Goal: Task Accomplishment & Management: Complete application form

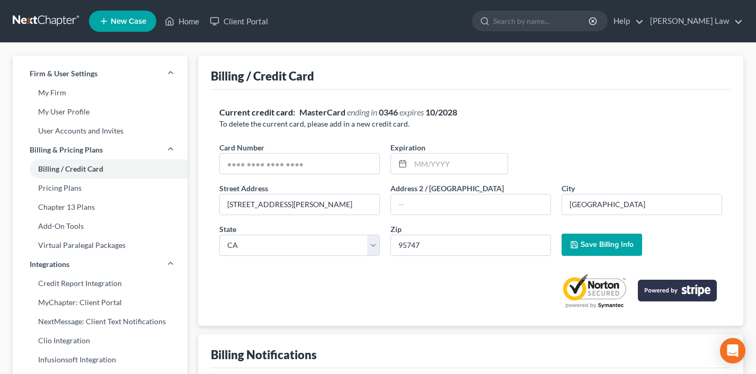
select select "4"
select select "2"
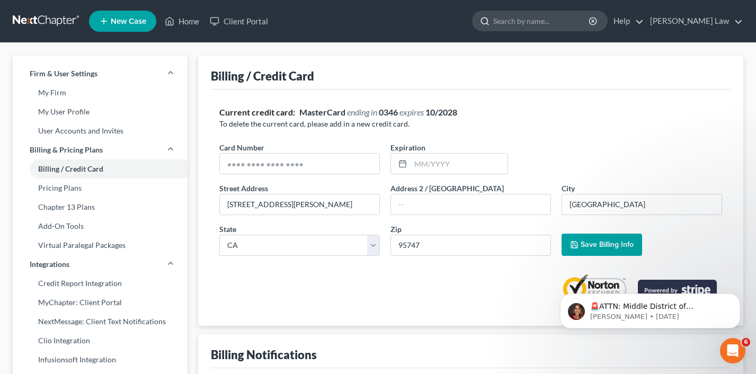
click at [538, 24] on input "search" at bounding box center [541, 21] width 97 height 20
type input "[PERSON_NAME]"
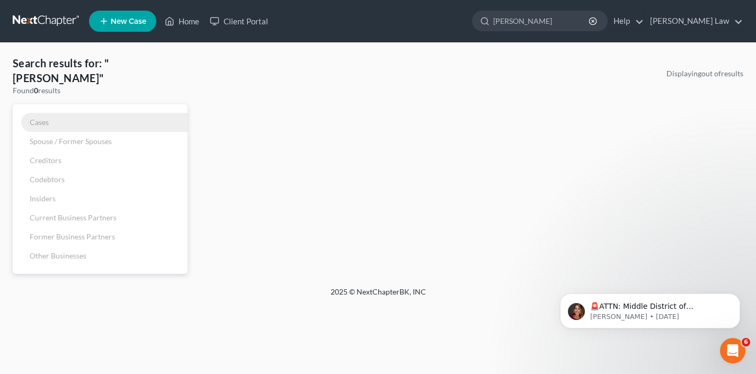
click at [95, 113] on link "Cases" at bounding box center [100, 122] width 175 height 19
click at [257, 23] on link "Client Portal" at bounding box center [238, 21] width 69 height 19
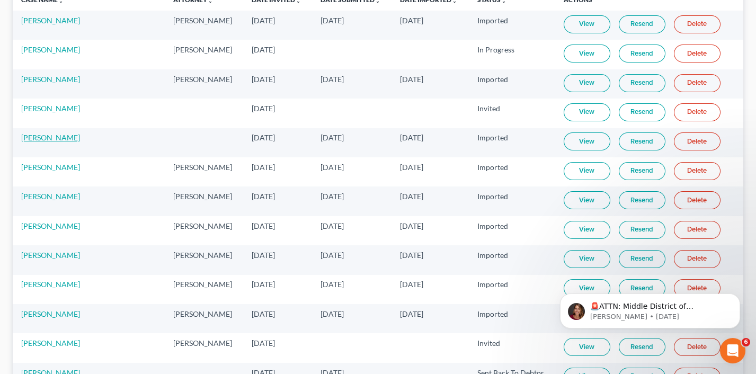
scroll to position [130, 0]
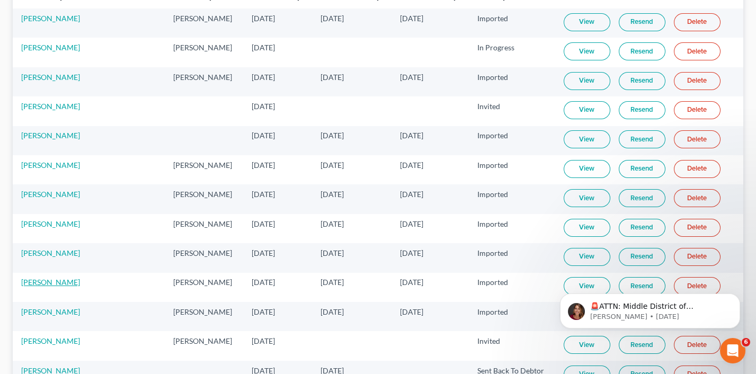
click at [54, 280] on link "[PERSON_NAME]" at bounding box center [50, 282] width 59 height 9
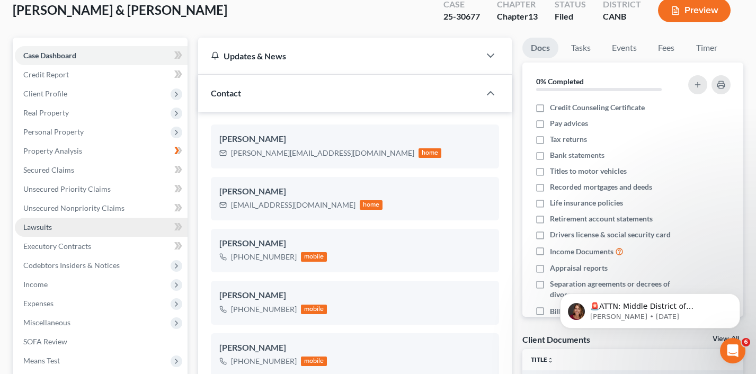
scroll to position [68, 0]
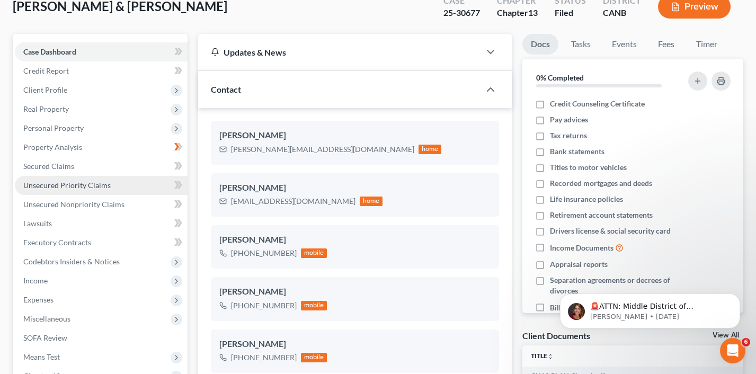
click at [85, 185] on link "Unsecured Priority Claims" at bounding box center [101, 185] width 173 height 19
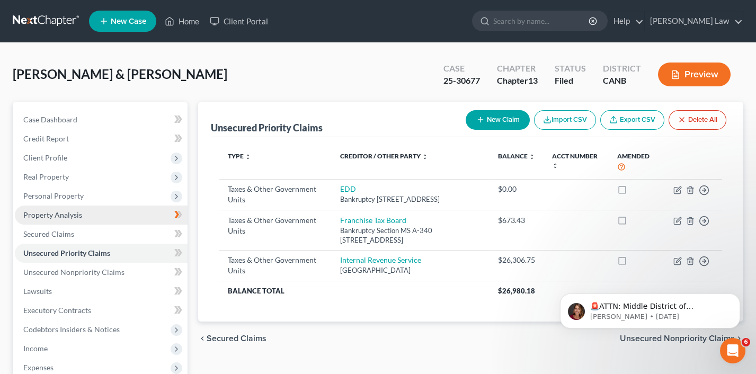
click at [72, 210] on span "Property Analysis" at bounding box center [52, 214] width 59 height 9
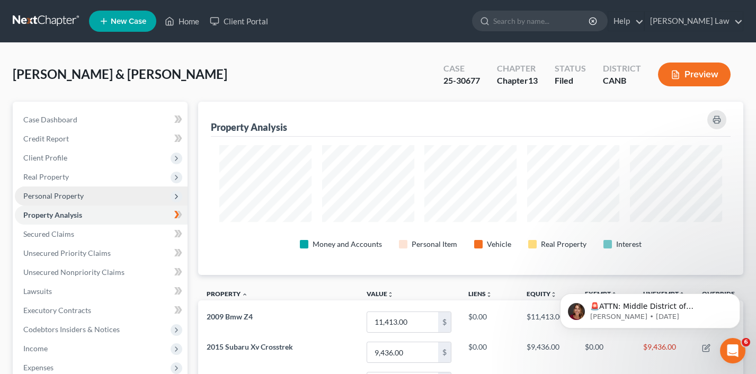
click at [96, 193] on span "Personal Property" at bounding box center [101, 195] width 173 height 19
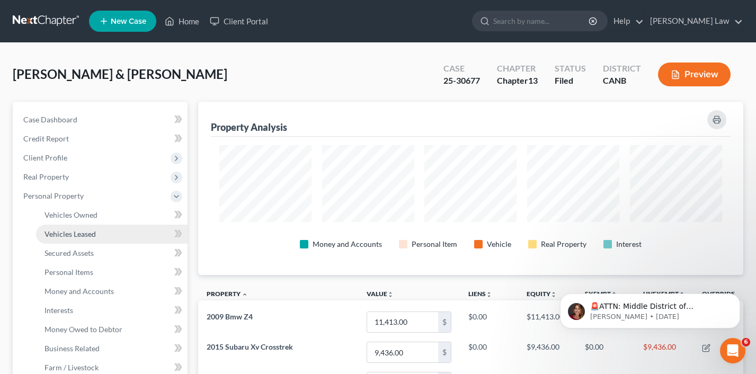
click at [79, 225] on link "Vehicles Leased" at bounding box center [112, 234] width 152 height 19
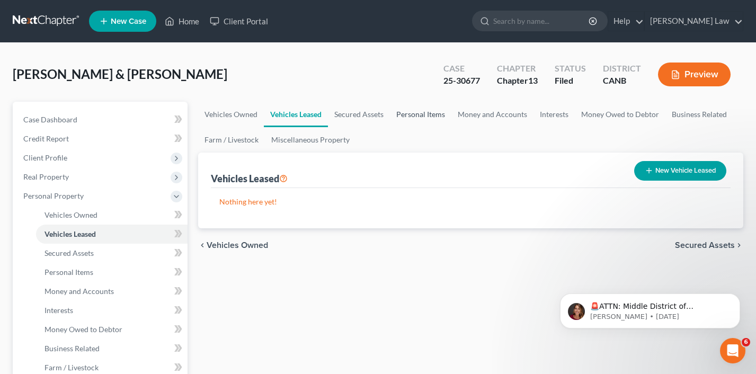
click at [417, 113] on link "Personal Items" at bounding box center [420, 114] width 61 height 25
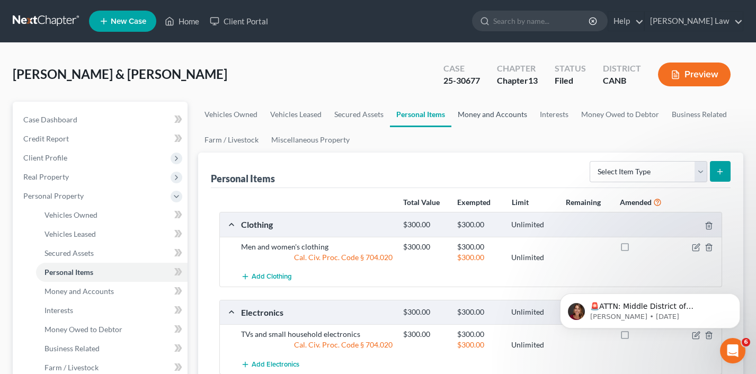
click at [488, 111] on link "Money and Accounts" at bounding box center [492, 114] width 82 height 25
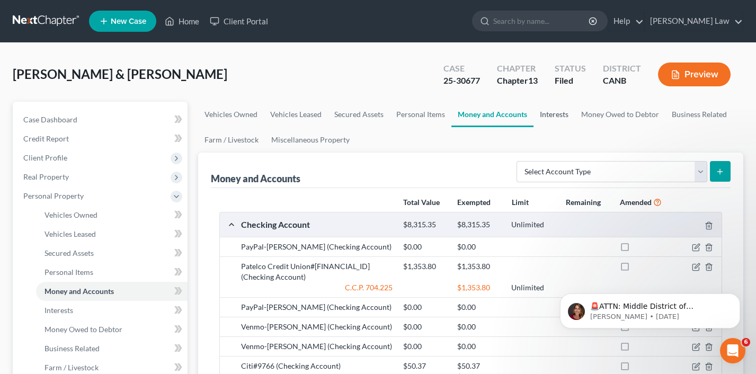
click at [551, 109] on link "Interests" at bounding box center [553, 114] width 41 height 25
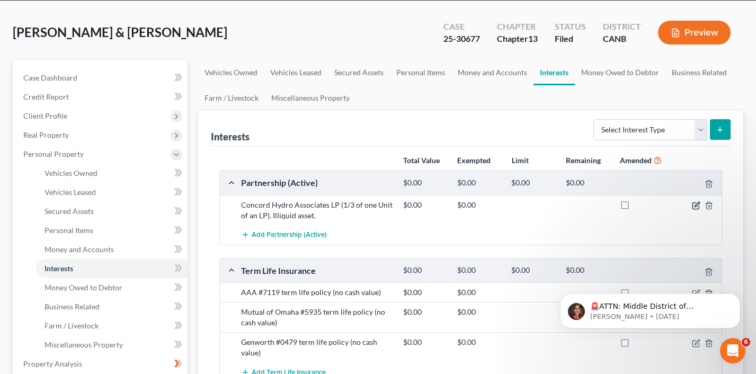
click at [693, 208] on icon "button" at bounding box center [696, 205] width 8 height 8
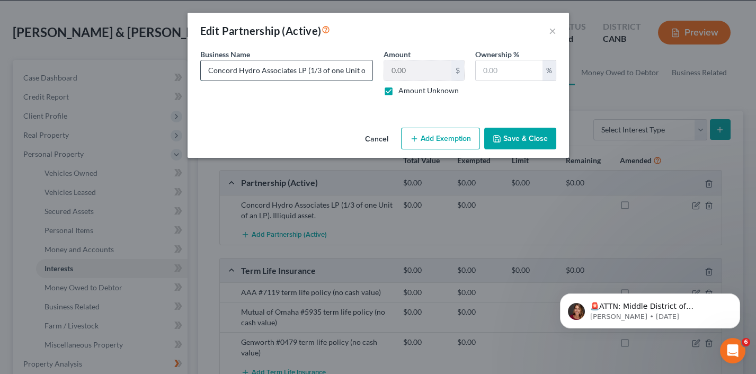
click at [342, 71] on input "Concord Hydro Associates LP (1/3 of one Unit of an LP). Illiquid asset." at bounding box center [287, 70] width 172 height 20
click at [398, 91] on label "Amount Unknown" at bounding box center [428, 90] width 60 height 11
click at [403, 91] on input "Amount Unknown" at bounding box center [406, 88] width 7 height 7
checkbox input "false"
click at [420, 68] on input "0.00" at bounding box center [417, 70] width 67 height 20
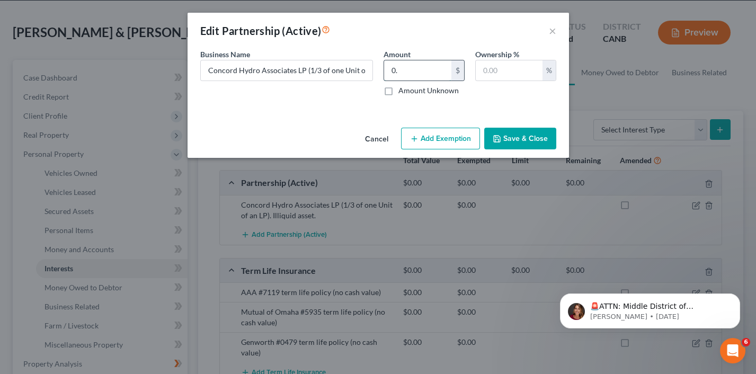
type input "0"
type input "27,500"
click at [295, 70] on input "Concord Hydro Associates LP (1/3 of one Unit of an LP). Illiquid asset." at bounding box center [287, 70] width 172 height 20
click at [509, 70] on input "text" at bounding box center [509, 70] width 67 height 20
type input "1"
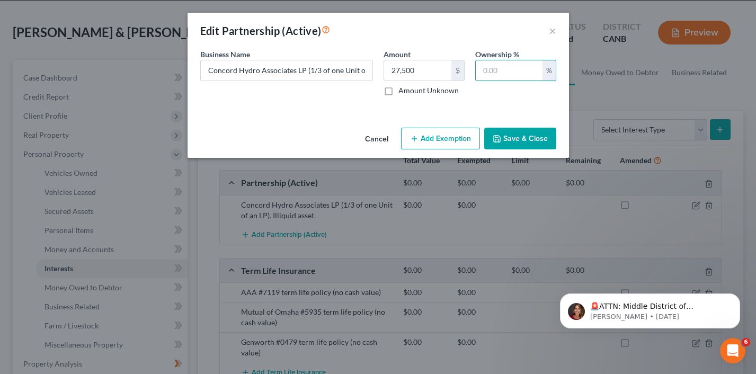
click at [511, 136] on button "Save & Close" at bounding box center [520, 139] width 72 height 22
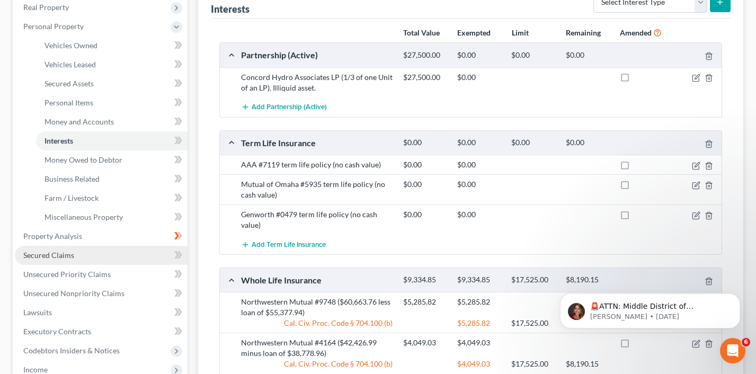
scroll to position [172, 0]
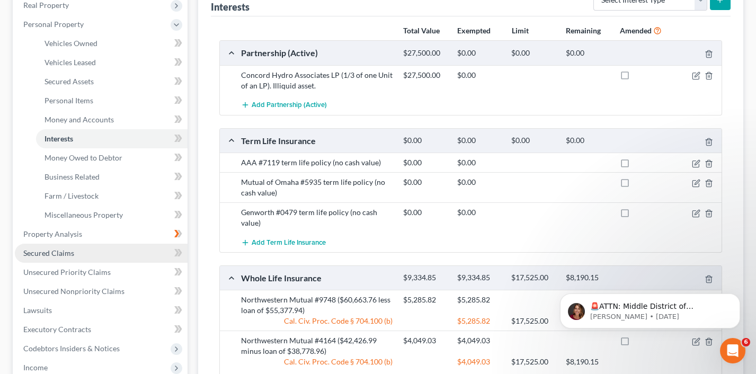
click at [88, 249] on link "Secured Claims" at bounding box center [101, 253] width 173 height 19
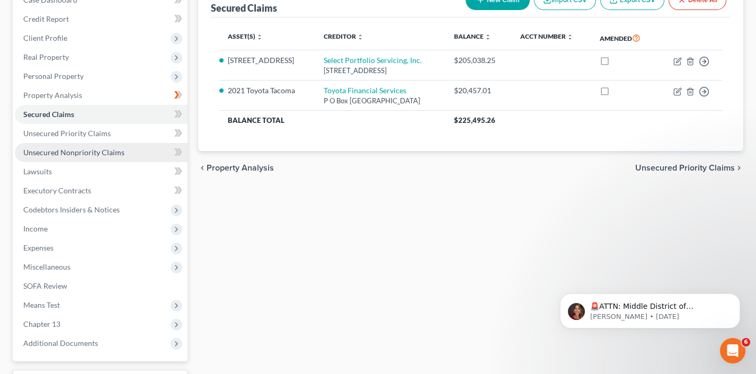
scroll to position [124, 0]
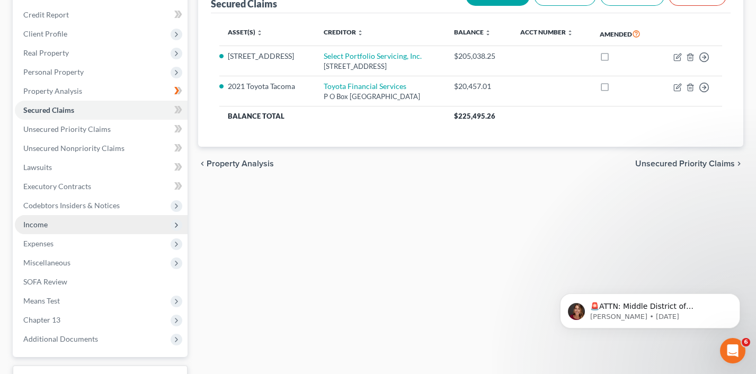
click at [92, 221] on span "Income" at bounding box center [101, 224] width 173 height 19
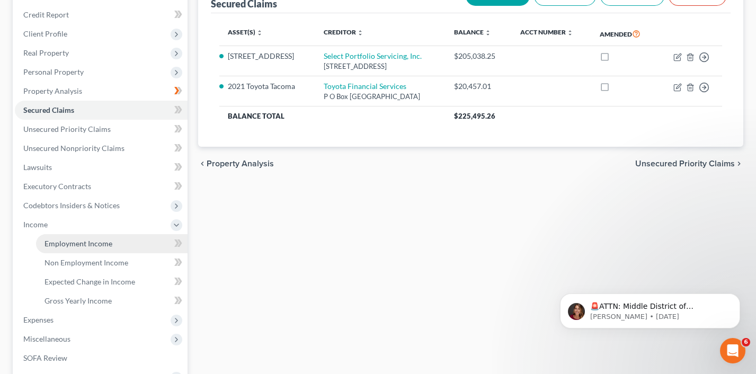
click at [95, 239] on span "Employment Income" at bounding box center [78, 243] width 68 height 9
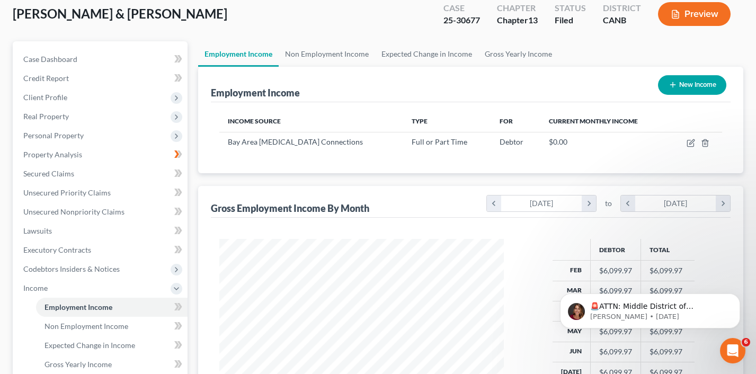
scroll to position [60, 0]
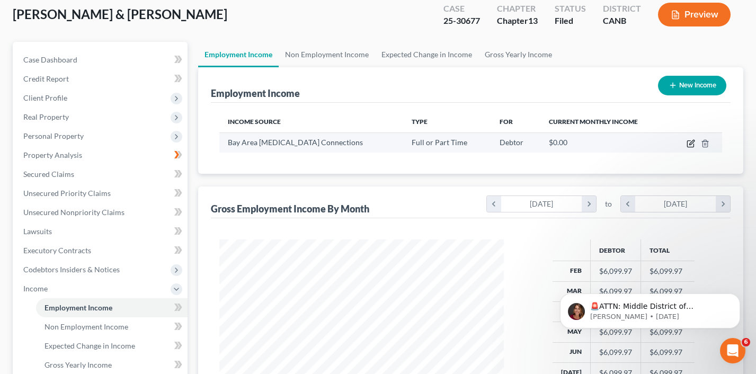
click at [692, 144] on icon "button" at bounding box center [691, 143] width 8 height 8
select select "0"
select select "4"
select select "0"
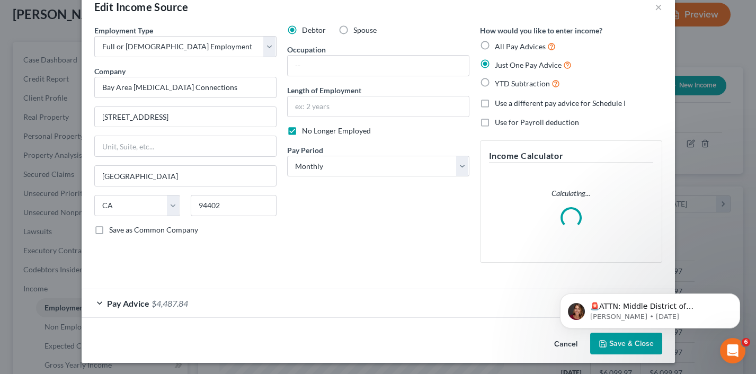
scroll to position [0, 0]
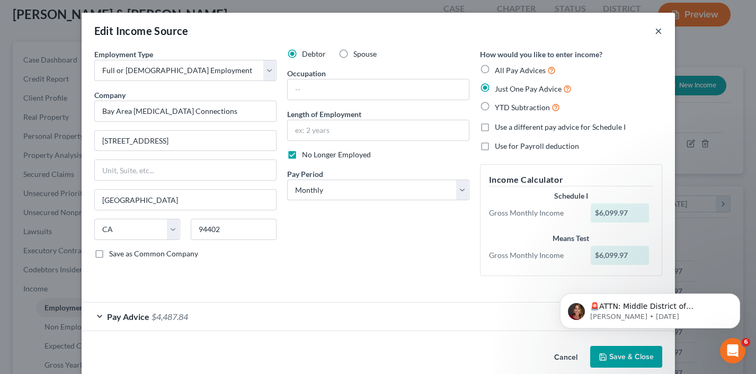
click at [658, 30] on button "×" at bounding box center [658, 30] width 7 height 13
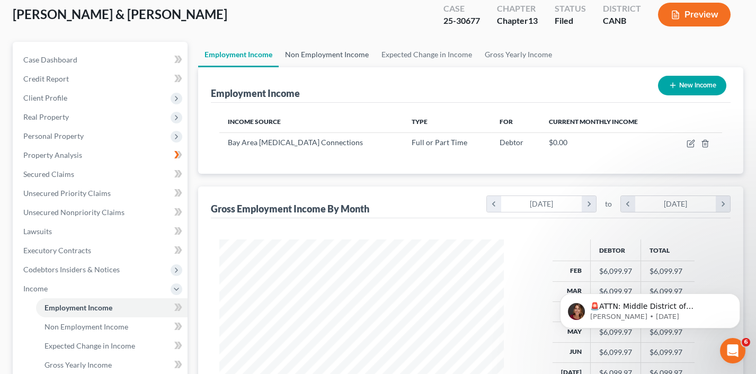
click at [320, 55] on link "Non Employment Income" at bounding box center [327, 54] width 96 height 25
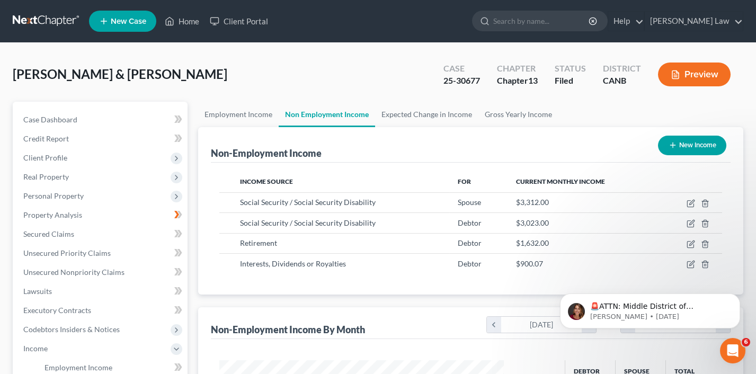
scroll to position [186, 306]
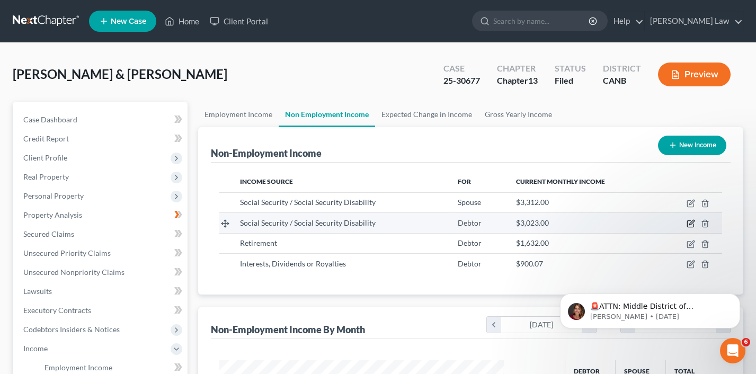
click at [691, 222] on icon "button" at bounding box center [691, 223] width 8 height 8
select select "4"
select select "0"
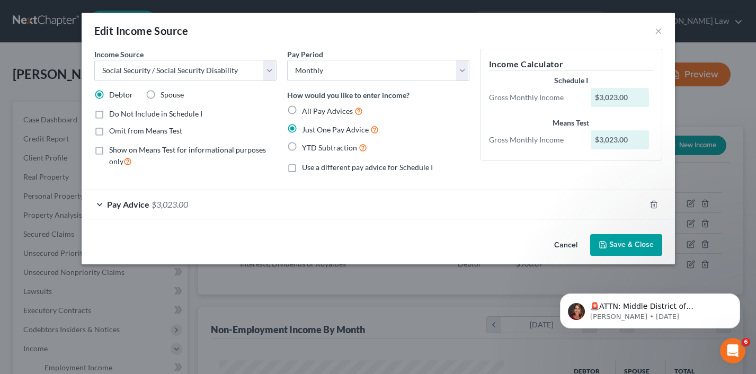
click at [109, 113] on label "Do Not Include in Schedule I" at bounding box center [155, 114] width 93 height 11
click at [113, 113] on input "Do Not Include in Schedule I" at bounding box center [116, 112] width 7 height 7
click at [109, 113] on label "Do Not Include in Schedule I" at bounding box center [155, 114] width 93 height 11
click at [113, 113] on input "Do Not Include in Schedule I" at bounding box center [116, 112] width 7 height 7
click at [109, 113] on label "Do Not Include in Schedule I" at bounding box center [155, 114] width 93 height 11
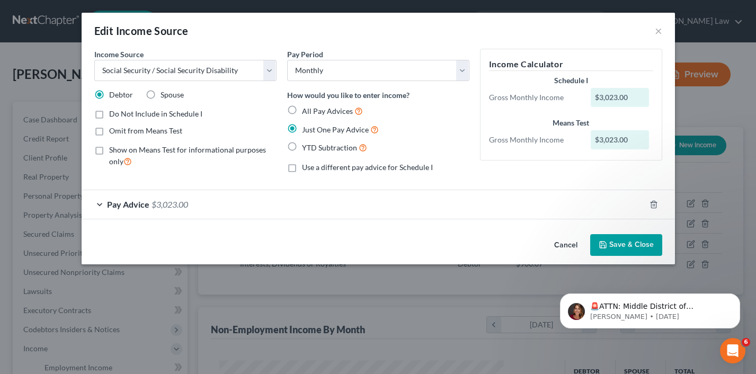
click at [113, 113] on input "Do Not Include in Schedule I" at bounding box center [116, 112] width 7 height 7
click at [109, 113] on label "Do Not Include in Schedule I" at bounding box center [155, 114] width 93 height 11
click at [113, 113] on input "Do Not Include in Schedule I" at bounding box center [116, 112] width 7 height 7
click at [109, 114] on label "Do Not Include in Schedule I" at bounding box center [155, 114] width 93 height 11
click at [113, 114] on input "Do Not Include in Schedule I" at bounding box center [116, 112] width 7 height 7
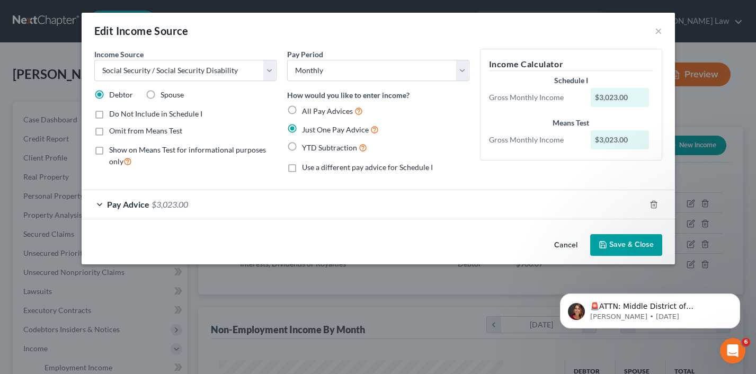
checkbox input "true"
click at [109, 127] on label "Omit from Means Test" at bounding box center [145, 131] width 73 height 11
click at [113, 127] on input "Omit from Means Test" at bounding box center [116, 129] width 7 height 7
checkbox input "true"
click at [620, 243] on button "Save & Close" at bounding box center [626, 245] width 72 height 22
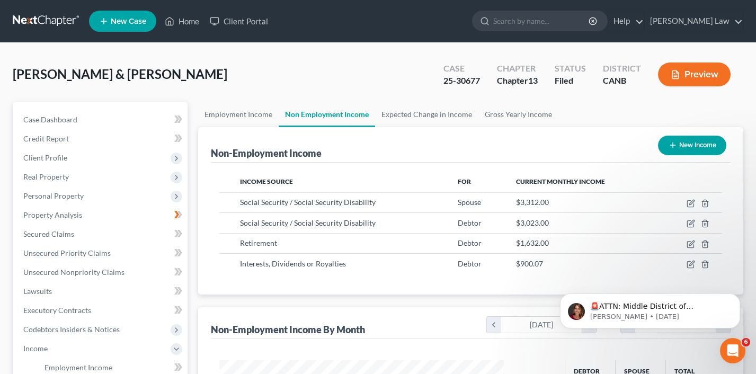
scroll to position [0, 0]
click at [693, 76] on button "Preview" at bounding box center [694, 75] width 73 height 24
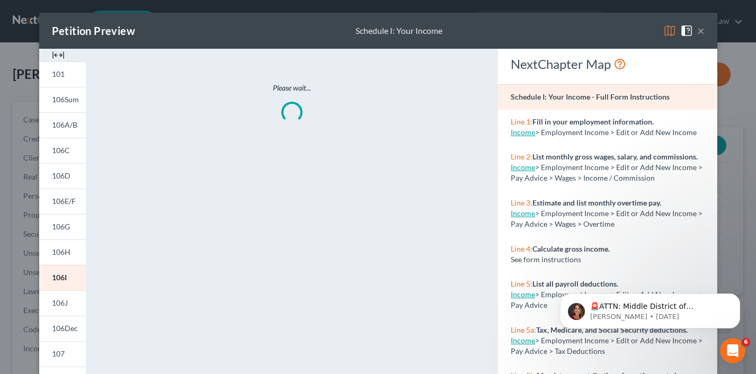
click at [671, 29] on img at bounding box center [669, 30] width 13 height 13
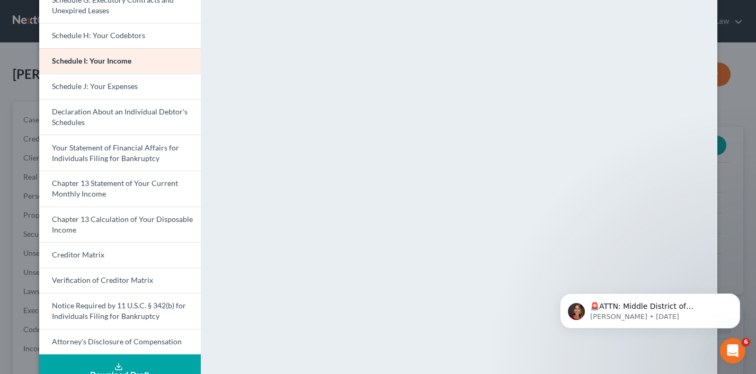
scroll to position [269, 0]
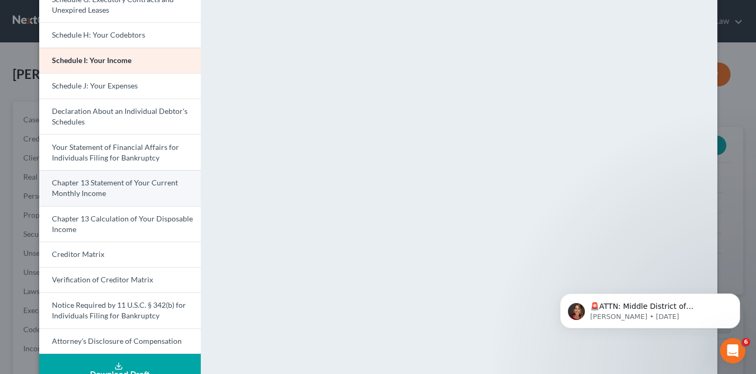
click at [159, 184] on link "Chapter 13 Statement of Your Current Monthly Income" at bounding box center [120, 188] width 162 height 36
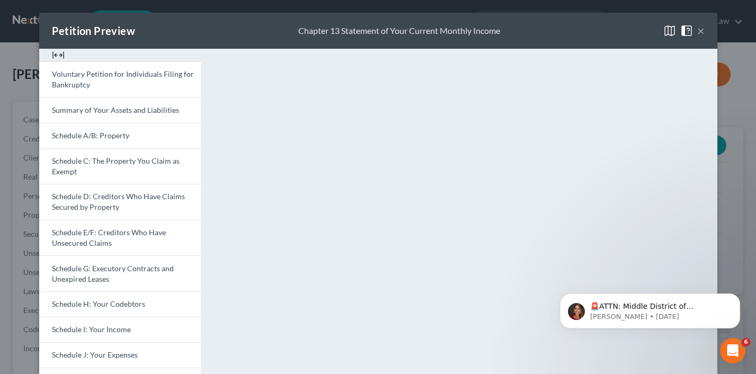
scroll to position [0, 0]
click at [702, 31] on button "×" at bounding box center [700, 30] width 7 height 13
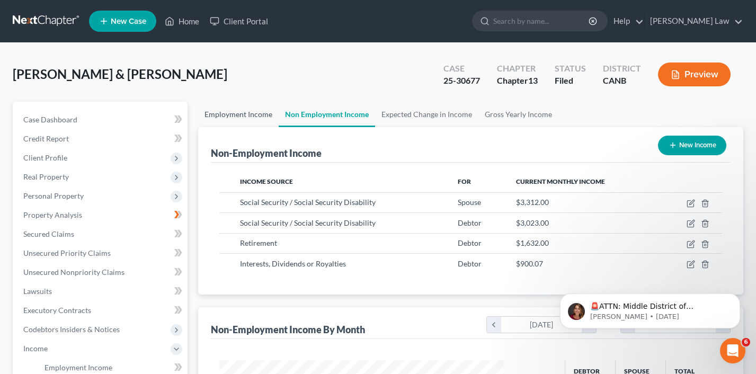
click at [237, 112] on link "Employment Income" at bounding box center [238, 114] width 81 height 25
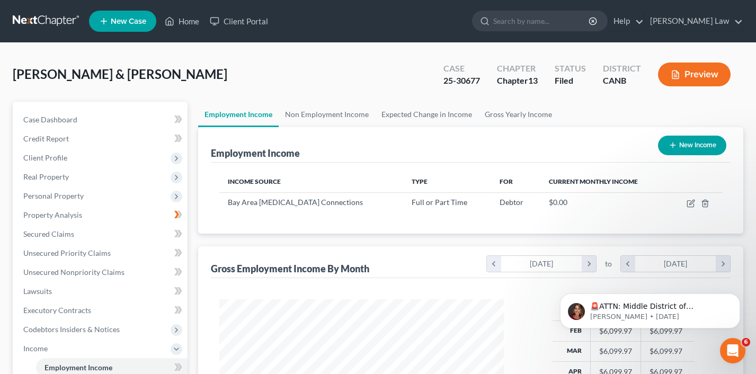
scroll to position [186, 306]
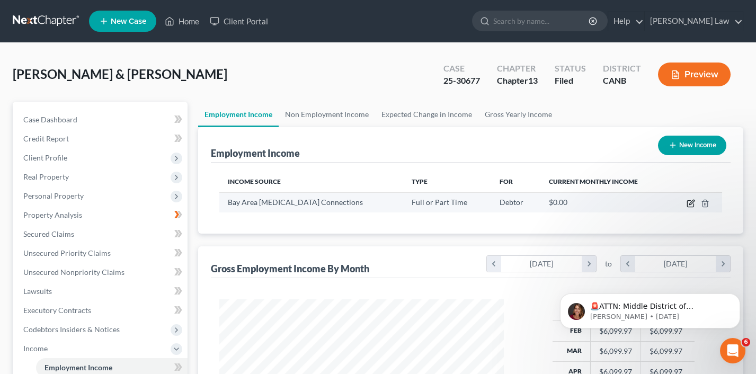
click at [691, 203] on icon "button" at bounding box center [691, 202] width 5 height 5
select select "0"
select select "4"
select select "0"
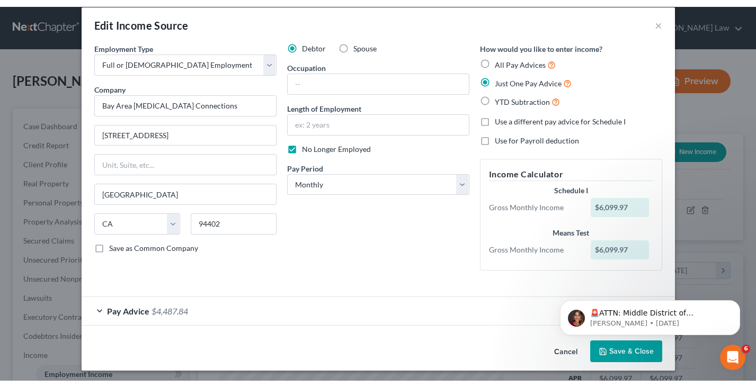
scroll to position [12, 0]
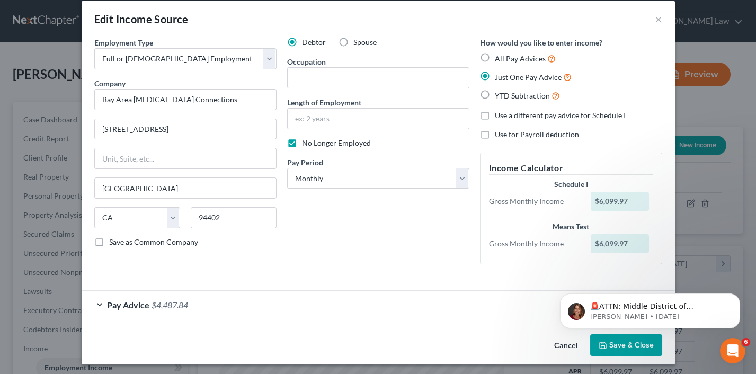
click at [662, 18] on div "Edit Income Source ×" at bounding box center [378, 19] width 593 height 36
click at [657, 21] on button "×" at bounding box center [658, 19] width 7 height 13
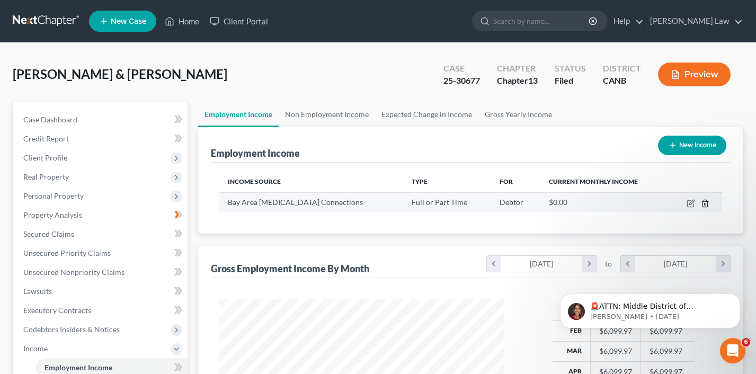
click at [704, 203] on icon "button" at bounding box center [705, 203] width 8 height 8
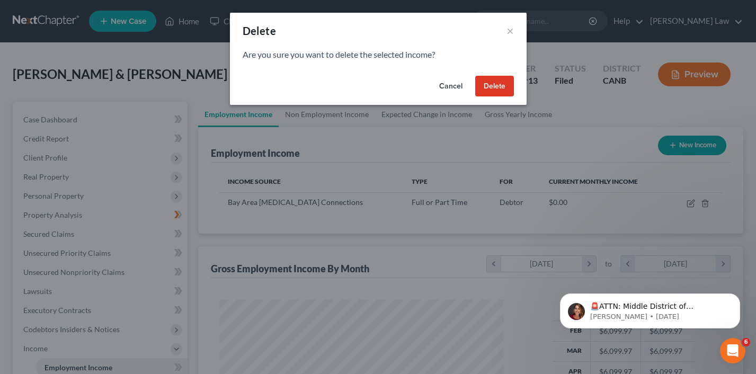
click at [483, 88] on button "Delete" at bounding box center [494, 86] width 39 height 21
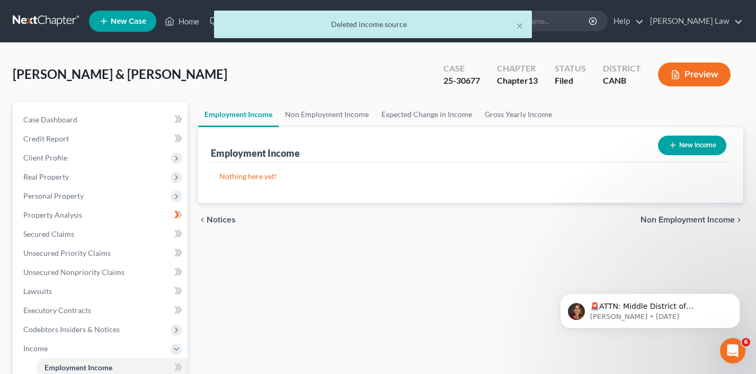
click at [688, 145] on button "New Income" at bounding box center [692, 146] width 68 height 20
select select "0"
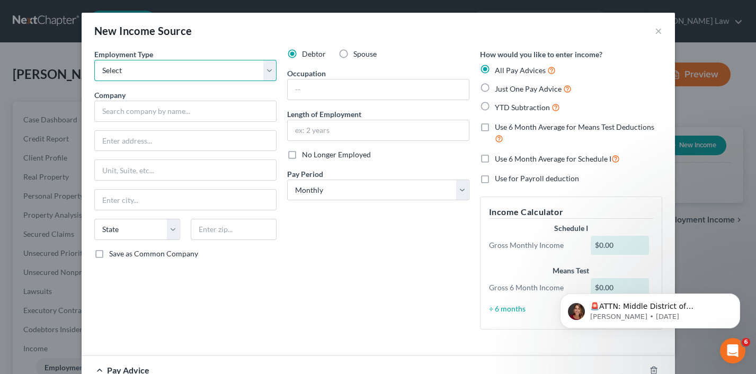
select select "0"
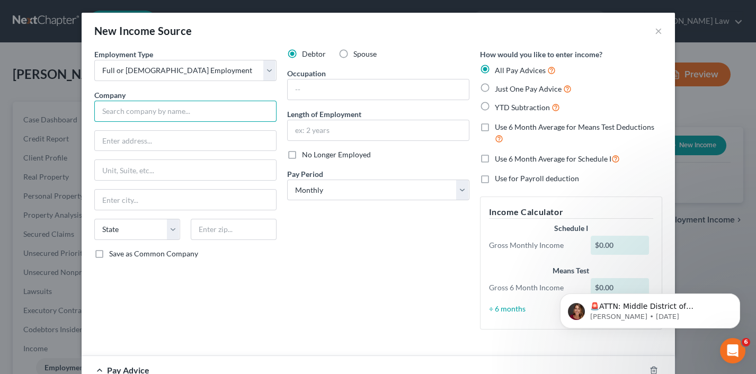
click at [204, 103] on input "text" at bounding box center [185, 111] width 182 height 21
click at [250, 128] on div "Employment Type * Select Full or [DEMOGRAPHIC_DATA] Employment Self Employment …" at bounding box center [185, 193] width 193 height 289
type input "[PERSON_NAME] Mar [PERSON_NAME]"
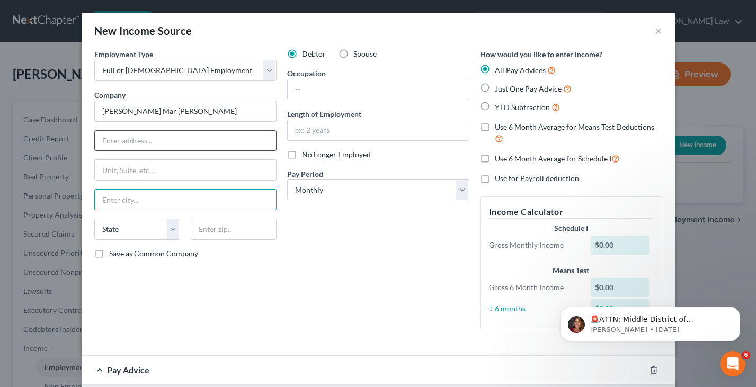
click at [216, 133] on input "text" at bounding box center [185, 141] width 181 height 20
type input "1691 The [GEOGRAPHIC_DATA]"
click at [135, 204] on input "text" at bounding box center [185, 200] width 181 height 20
type input "[GEOGRAPHIC_DATA][PERSON_NAME]"
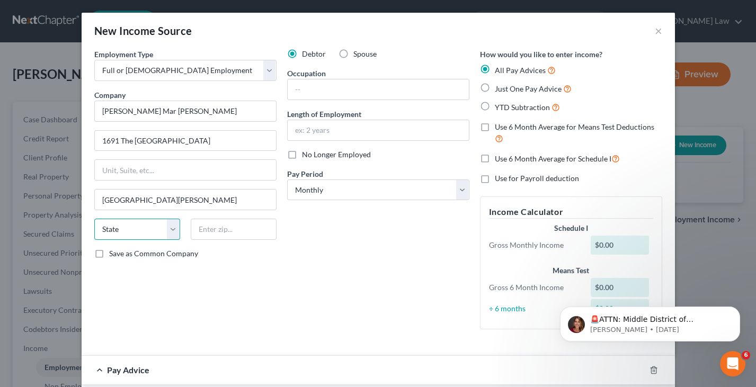
select select "4"
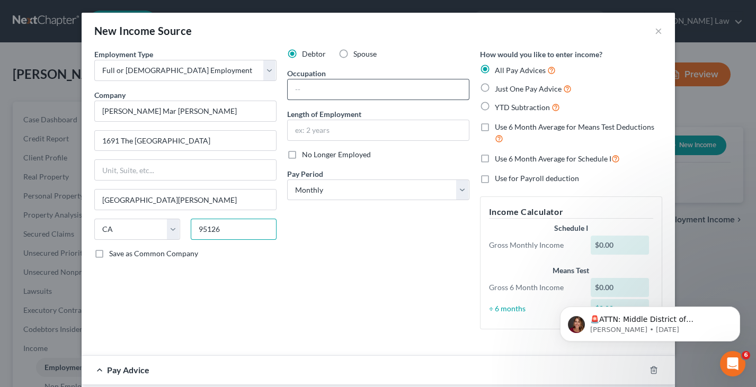
type input "95126"
click at [365, 84] on input "text" at bounding box center [378, 89] width 181 height 20
type input "Major Gifts Officer"
click at [359, 129] on input "text" at bounding box center [378, 130] width 181 height 20
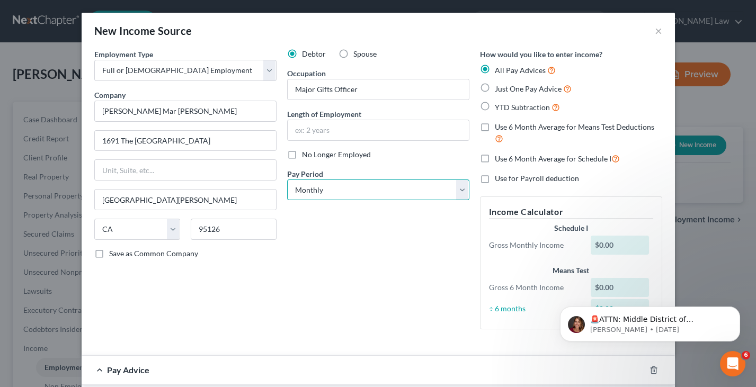
select select "2"
click at [360, 127] on input "text" at bounding box center [378, 130] width 181 height 20
type input "1"
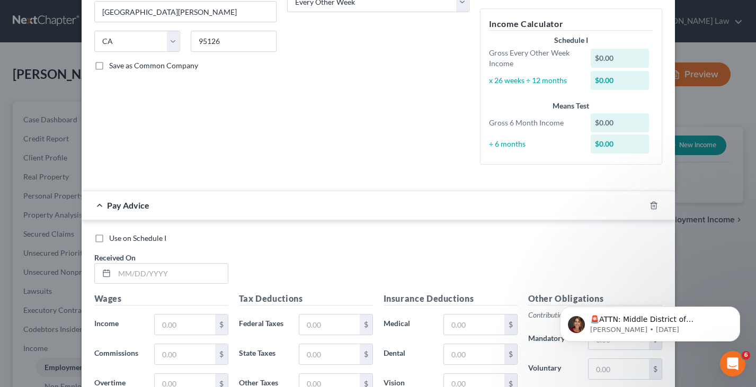
scroll to position [191, 0]
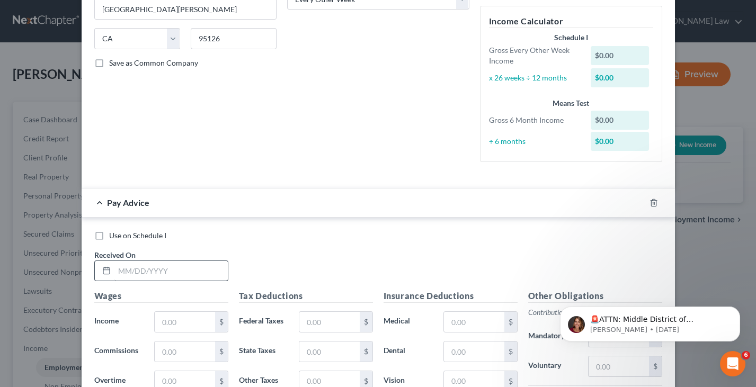
type input "2 weeks"
click at [182, 269] on input "text" at bounding box center [170, 271] width 113 height 20
type input "0"
type input "9"
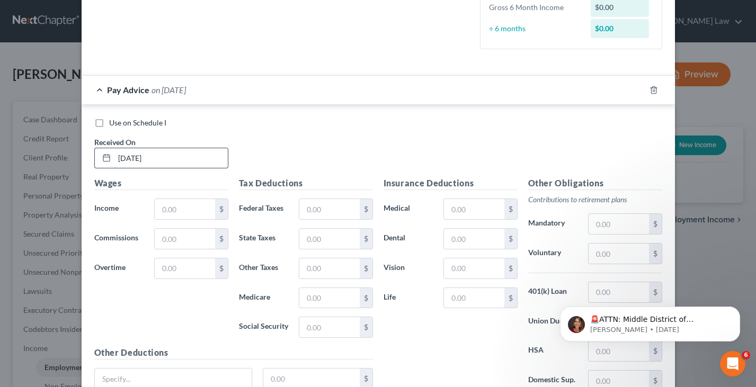
scroll to position [382, 0]
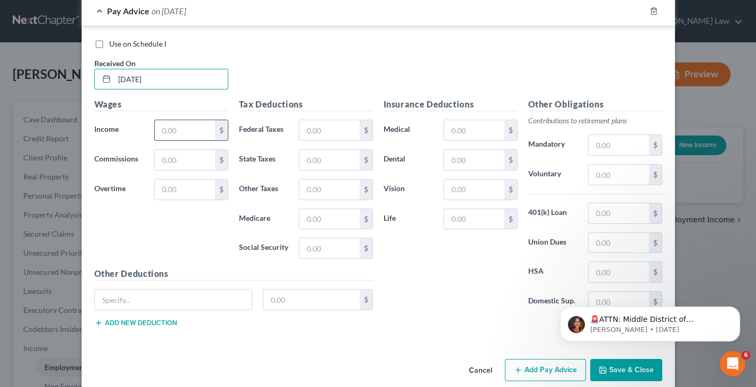
type input "[DATE]"
click at [194, 124] on input "text" at bounding box center [185, 130] width 60 height 20
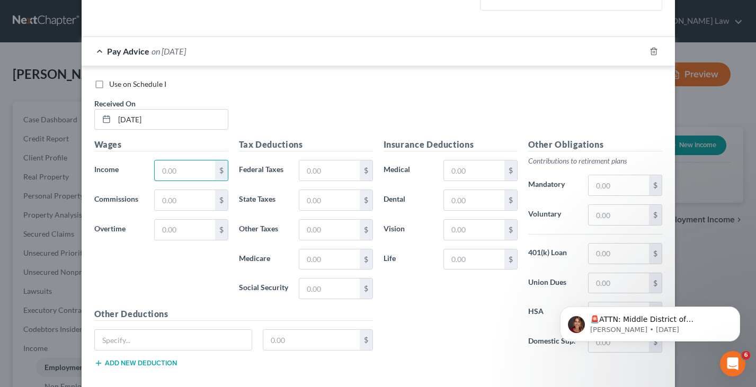
scroll to position [314, 0]
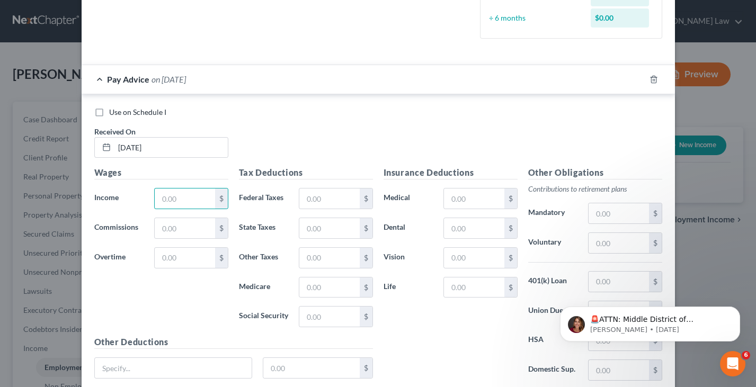
click at [109, 107] on label "Use on Schedule I" at bounding box center [137, 112] width 57 height 11
click at [113, 107] on input "Use on Schedule I" at bounding box center [116, 110] width 7 height 7
checkbox input "true"
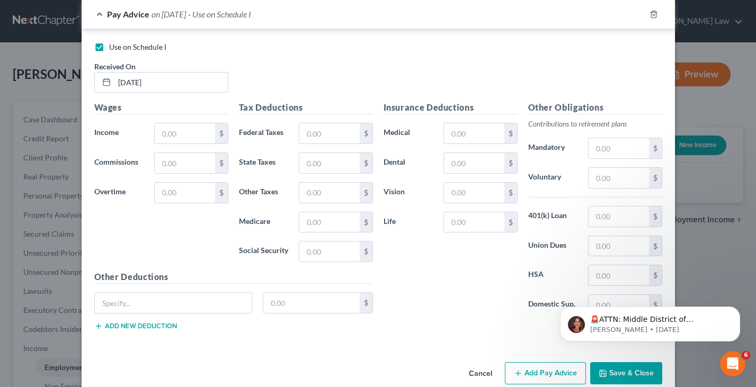
scroll to position [386, 0]
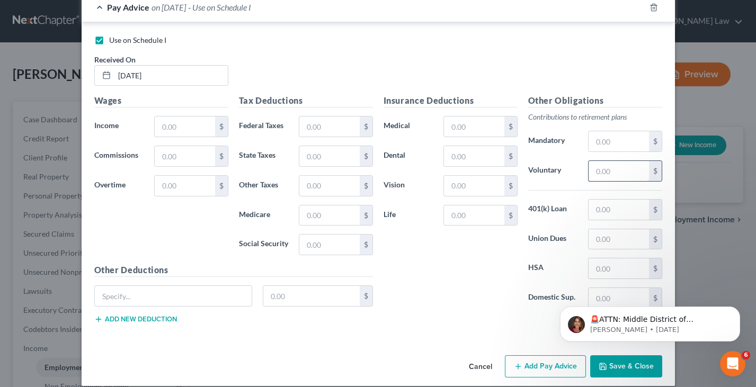
click at [612, 163] on input "text" at bounding box center [619, 171] width 60 height 20
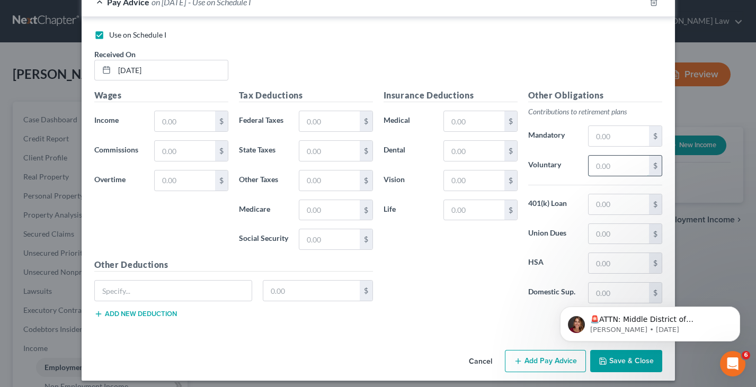
scroll to position [391, 0]
type input "2,583.33"
click at [629, 130] on input "text" at bounding box center [619, 137] width 60 height 20
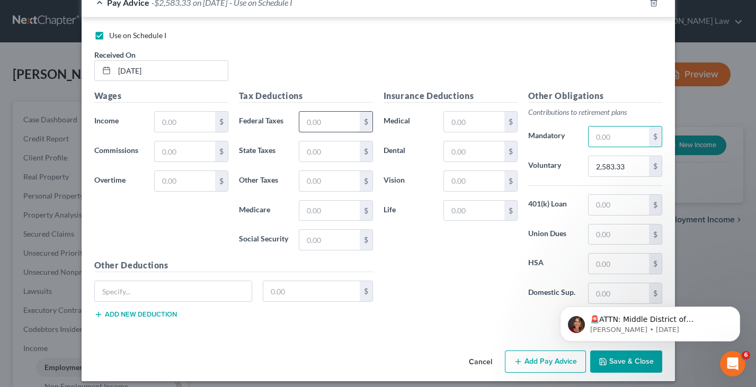
click at [326, 113] on input "text" at bounding box center [329, 122] width 60 height 20
type input "2,100.83"
click at [179, 120] on input "text" at bounding box center [185, 122] width 60 height 20
click at [485, 249] on div "Insurance Deductions Medical $ Dental $ Vision $ Life $" at bounding box center [450, 201] width 145 height 223
click at [194, 114] on input "84,003" at bounding box center [185, 122] width 60 height 20
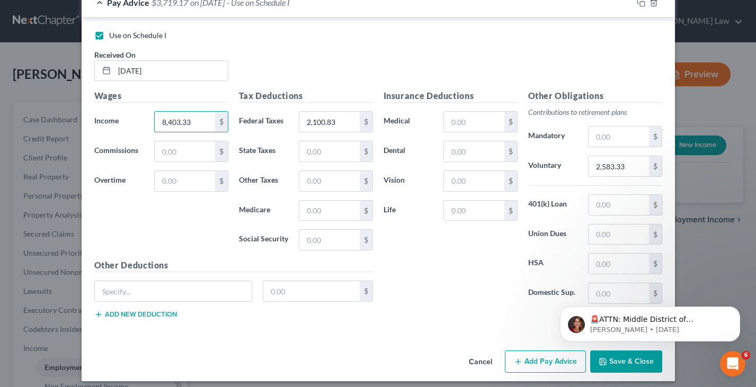
type input "8,403.33"
click at [545, 30] on div "Use on Schedule I" at bounding box center [378, 35] width 568 height 11
click at [611, 360] on button "Save & Close" at bounding box center [626, 362] width 72 height 22
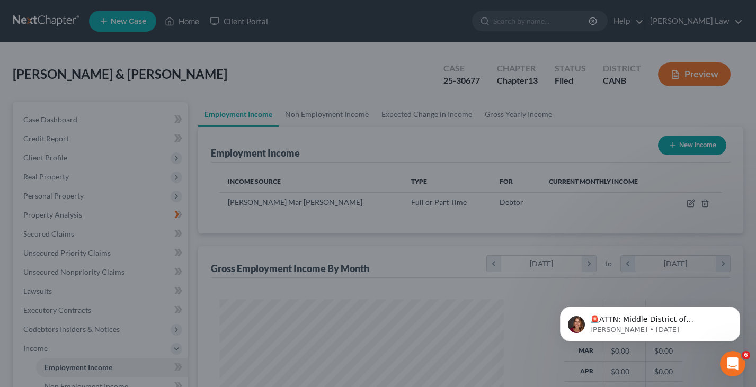
scroll to position [185, 306]
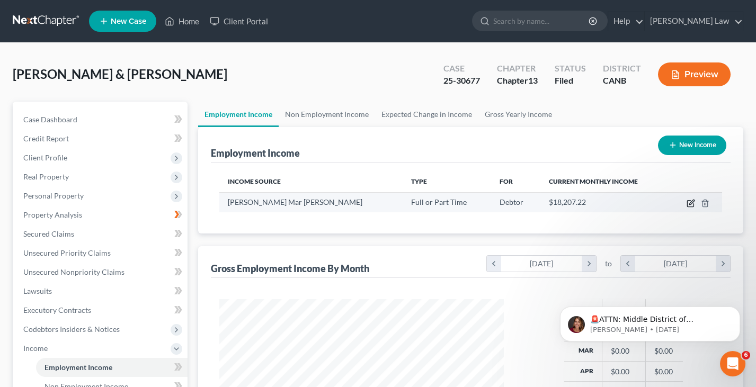
click at [689, 201] on icon "button" at bounding box center [691, 203] width 8 height 8
select select "0"
select select "4"
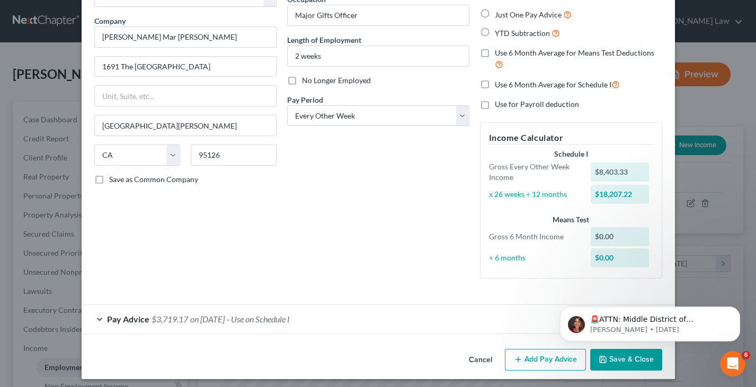
scroll to position [74, 0]
select select "0"
click at [337, 201] on div "Debtor Spouse Occupation Major Gifts Officer Length of Employment 2 weeks No Lo…" at bounding box center [378, 131] width 193 height 313
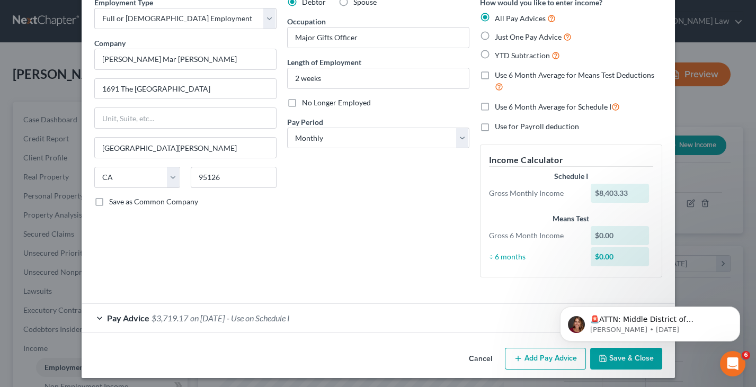
click at [611, 352] on body "🚨ATTN: Middle District of [US_STATE] The court has added a new Credit Counselin…" at bounding box center [649, 322] width 203 height 66
click at [608, 358] on html "🚨ATTN: Middle District of [US_STATE] The court has added a new Credit Counselin…" at bounding box center [650, 321] width 212 height 74
click at [733, 312] on button "Dismiss notification" at bounding box center [737, 310] width 14 height 14
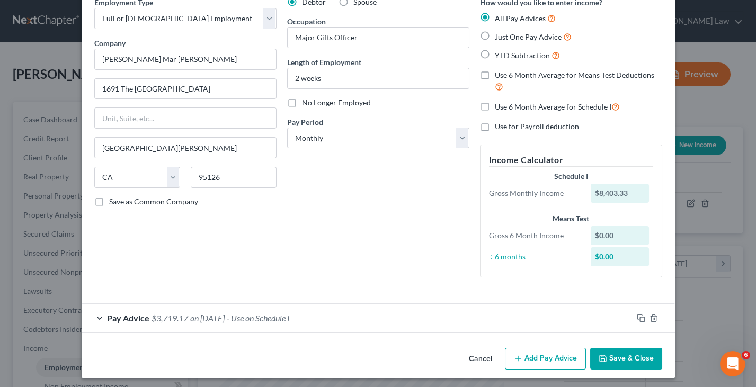
click at [628, 356] on button "Save & Close" at bounding box center [626, 359] width 72 height 22
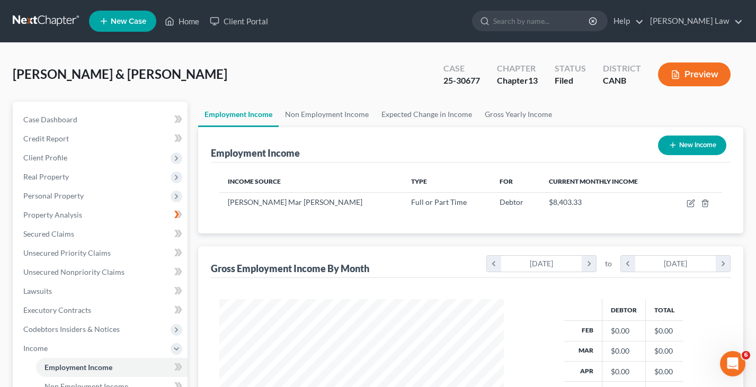
scroll to position [0, 0]
click at [695, 78] on button "Preview" at bounding box center [694, 75] width 73 height 24
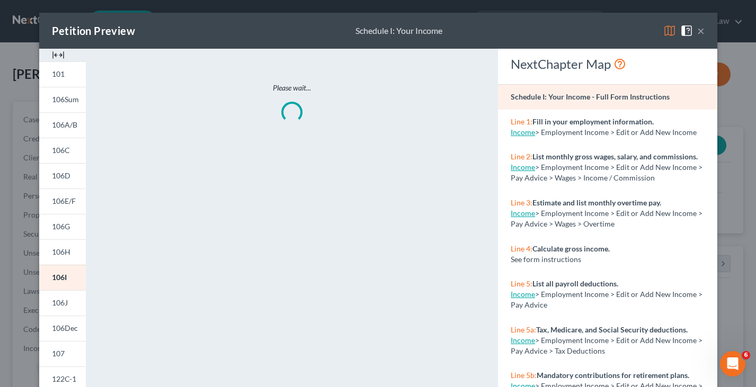
click at [667, 29] on img at bounding box center [669, 30] width 13 height 13
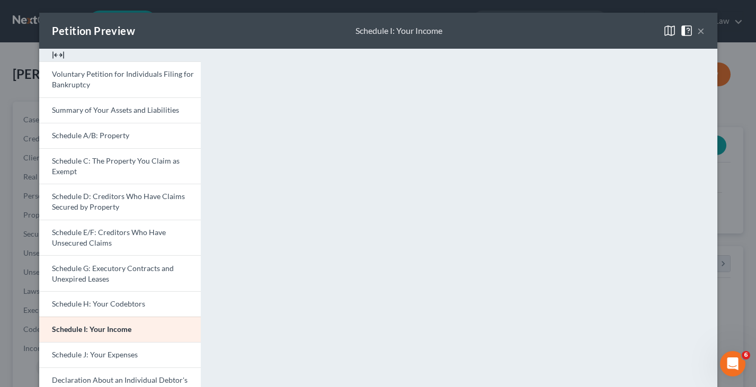
click at [698, 30] on button "×" at bounding box center [700, 30] width 7 height 13
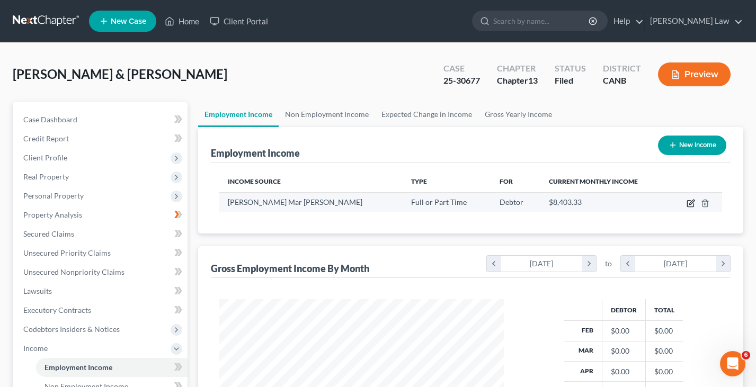
click at [692, 201] on icon "button" at bounding box center [691, 203] width 8 height 8
select select "0"
select select "4"
select select "0"
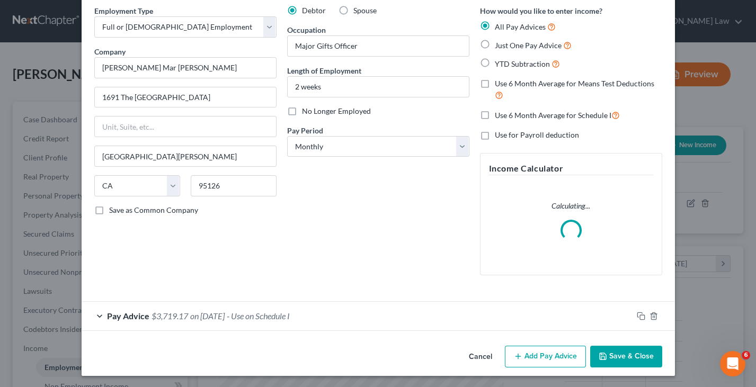
scroll to position [43, 0]
click at [100, 313] on div "Pay Advice $3,719.17 on [DATE] - Use on Schedule I" at bounding box center [357, 316] width 551 height 28
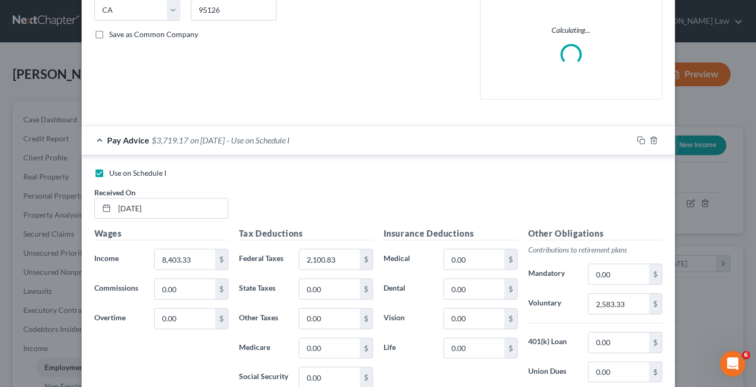
scroll to position [257, 0]
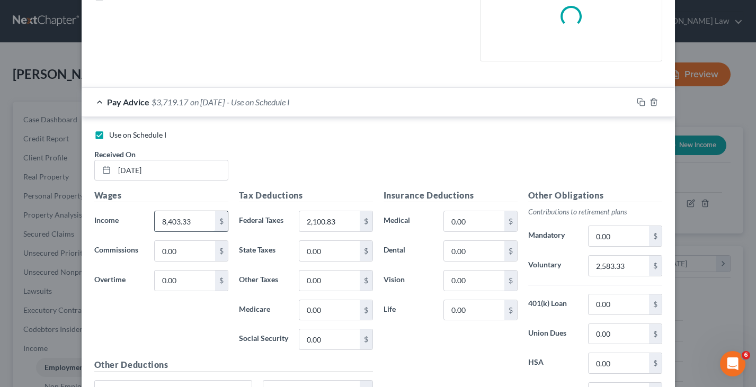
click at [197, 220] on input "8,403.33" at bounding box center [185, 221] width 60 height 20
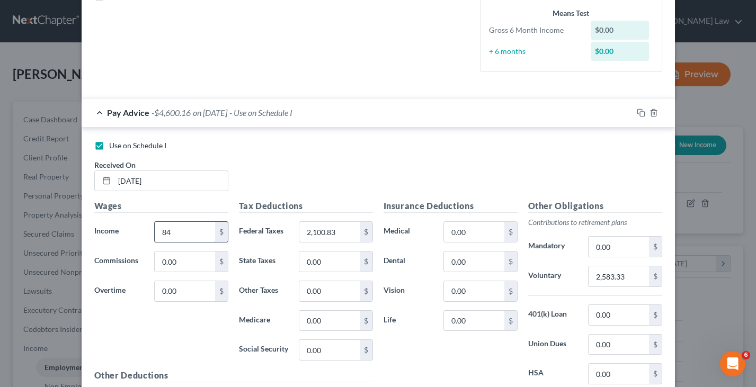
type input "8"
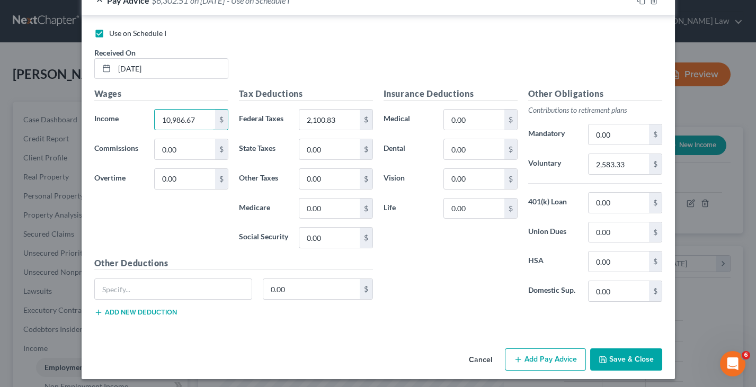
scroll to position [369, 0]
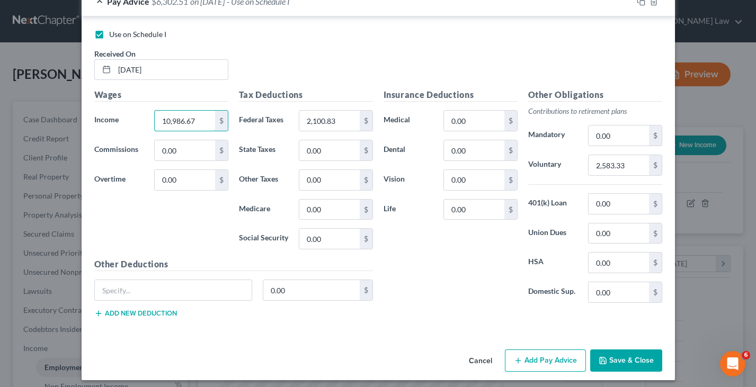
type input "10,986.67"
click at [621, 353] on button "Save & Close" at bounding box center [626, 361] width 72 height 22
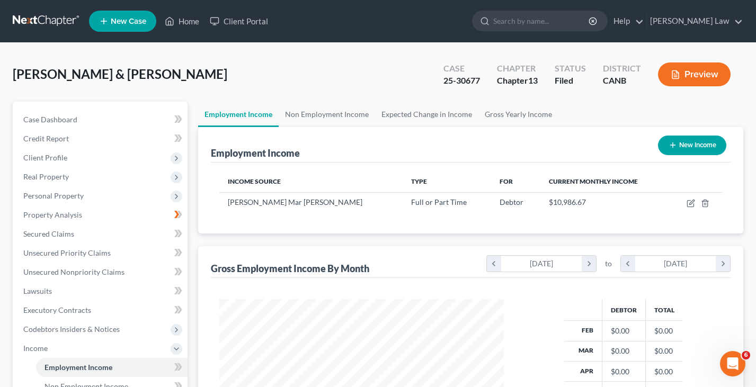
scroll to position [0, 0]
click at [689, 204] on icon "button" at bounding box center [691, 203] width 8 height 8
select select "0"
select select "4"
select select "0"
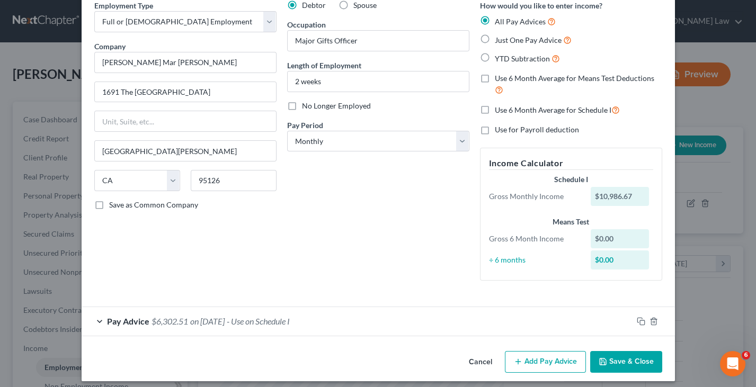
scroll to position [52, 0]
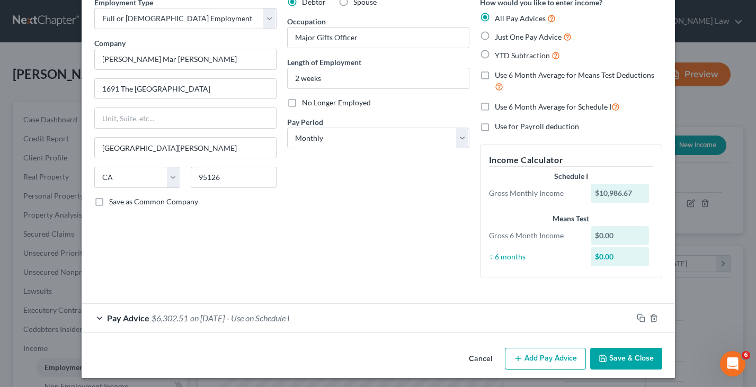
click at [100, 314] on div "Pay Advice $6,302.51 on [DATE] - Use on Schedule I" at bounding box center [357, 318] width 551 height 28
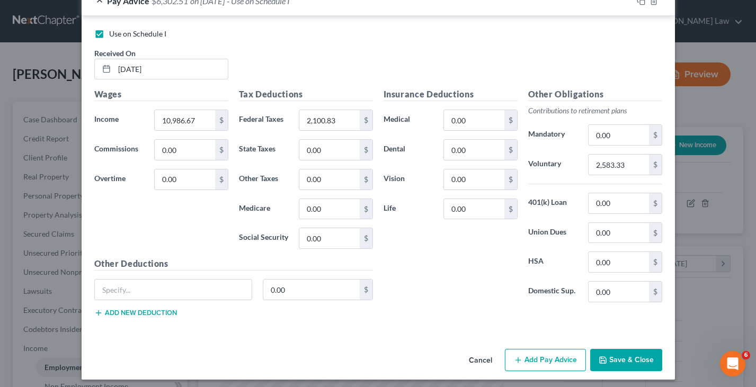
scroll to position [369, 0]
click at [623, 357] on button "Save & Close" at bounding box center [626, 361] width 72 height 22
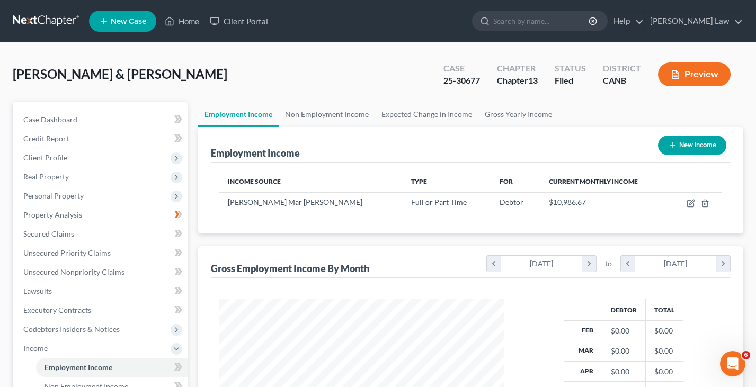
click at [702, 74] on button "Preview" at bounding box center [694, 75] width 73 height 24
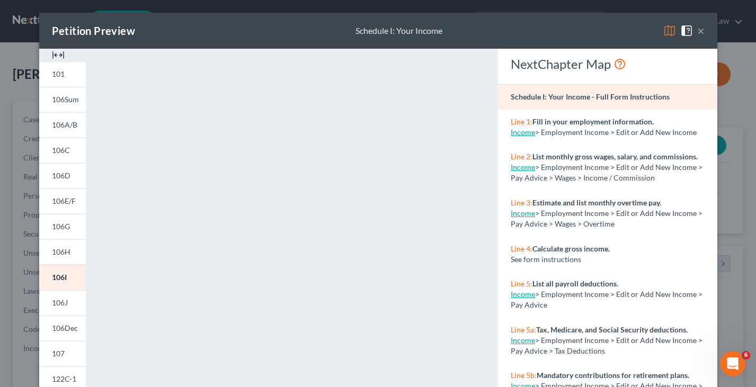
click at [666, 32] on img at bounding box center [669, 30] width 13 height 13
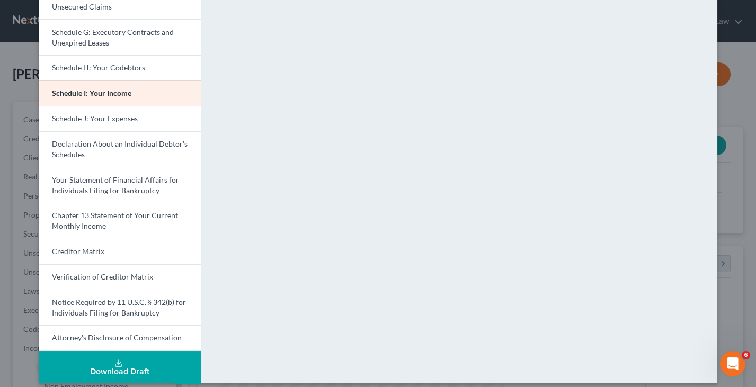
scroll to position [236, 0]
click at [115, 213] on link "Chapter 13 Statement of Your Current Monthly Income" at bounding box center [120, 221] width 162 height 36
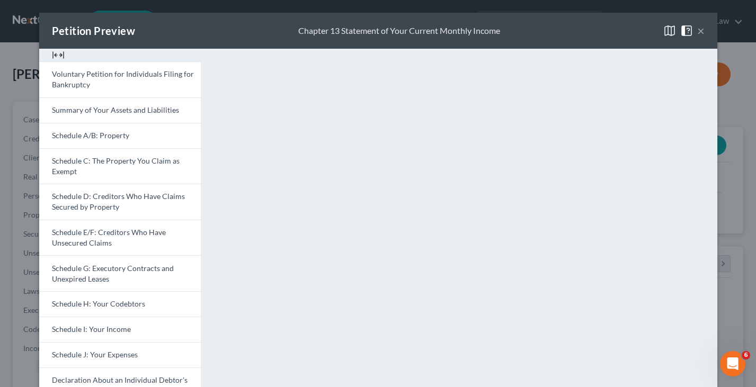
scroll to position [0, 0]
click at [704, 22] on div "Petition Preview Chapter 13 Statement of Your Current Monthly Income ×" at bounding box center [378, 31] width 678 height 36
click at [703, 25] on button "×" at bounding box center [700, 30] width 7 height 13
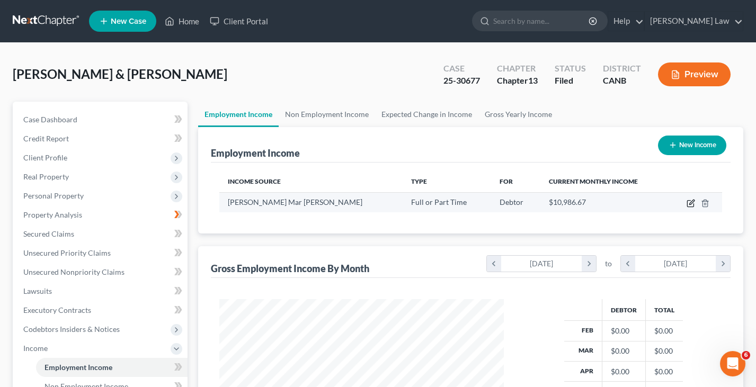
click at [691, 203] on icon "button" at bounding box center [691, 202] width 5 height 5
select select "0"
select select "4"
select select "0"
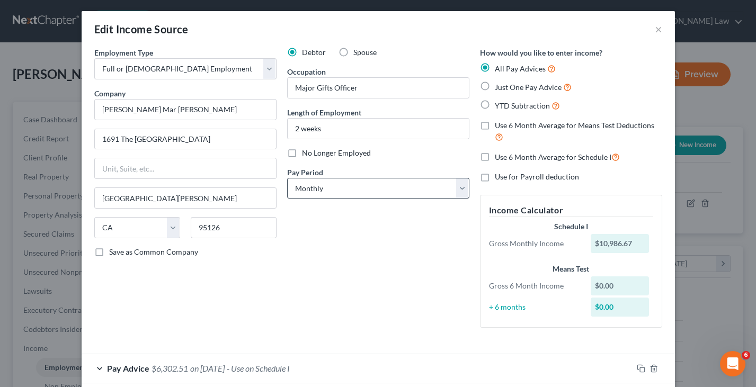
scroll to position [4, 0]
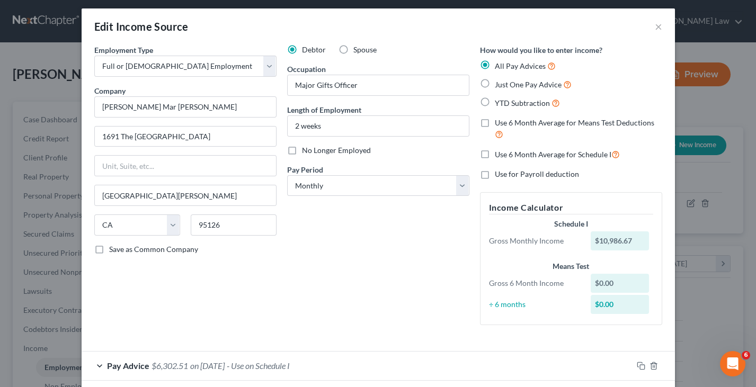
click at [495, 121] on label "Use 6 Month Average for Means Test Deductions" at bounding box center [578, 129] width 167 height 23
click at [499, 121] on input "Use 6 Month Average for Means Test Deductions" at bounding box center [502, 121] width 7 height 7
checkbox input "true"
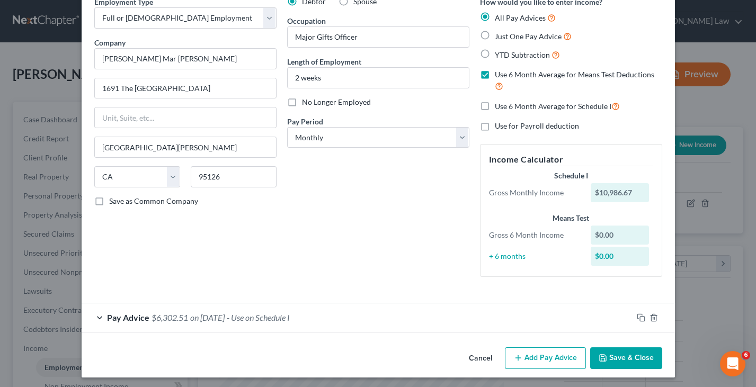
scroll to position [52, 0]
click at [616, 352] on button "Save & Close" at bounding box center [626, 359] width 72 height 22
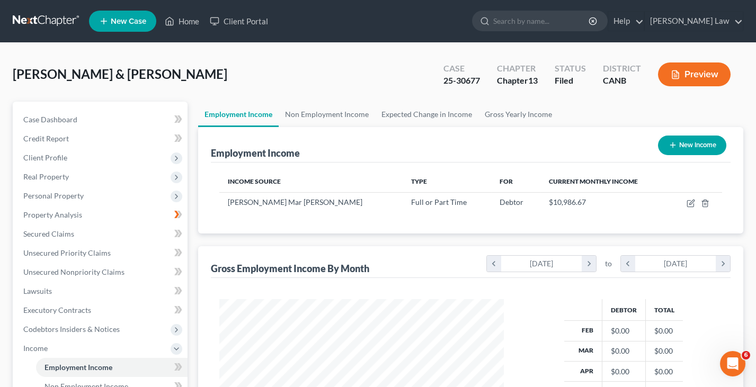
click at [709, 74] on button "Preview" at bounding box center [694, 75] width 73 height 24
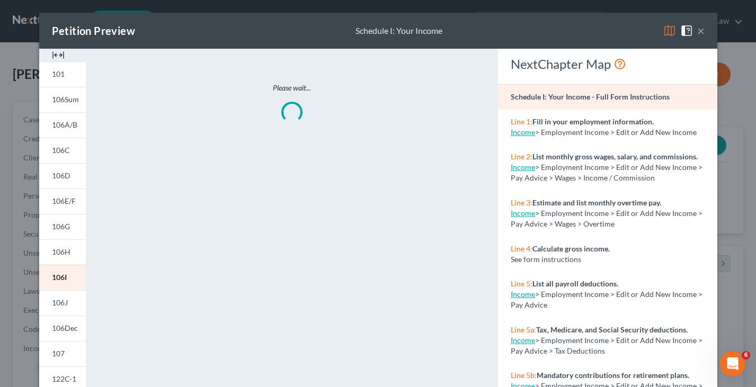
click at [672, 28] on img at bounding box center [669, 30] width 13 height 13
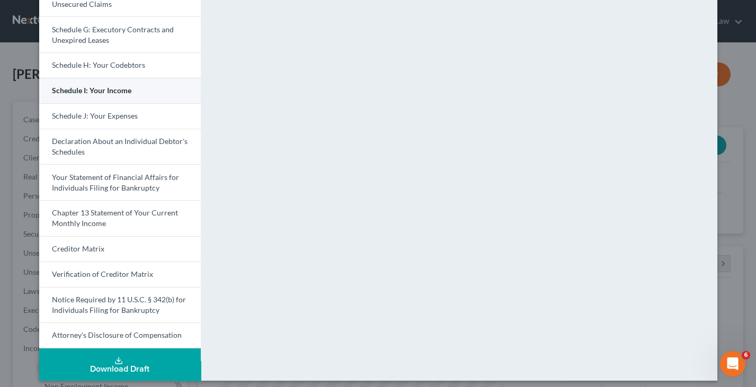
scroll to position [236, 0]
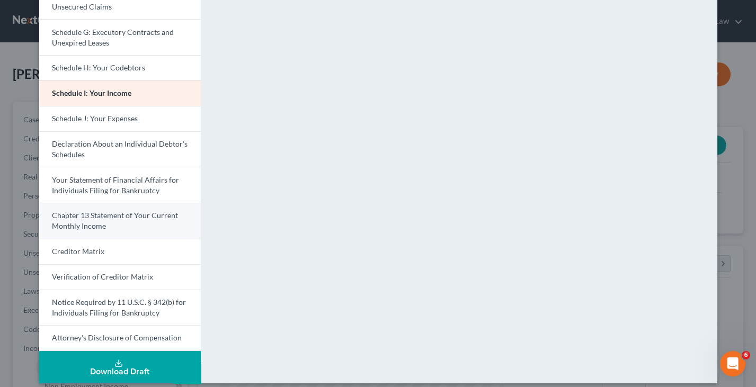
click at [141, 203] on link "Chapter 13 Statement of Your Current Monthly Income" at bounding box center [120, 221] width 162 height 36
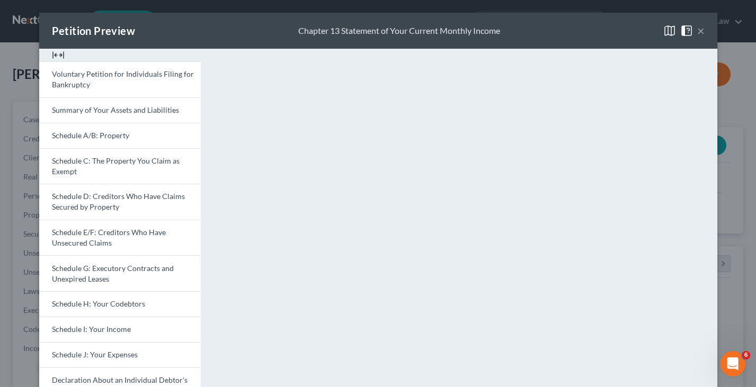
scroll to position [0, 0]
click at [700, 32] on button "×" at bounding box center [700, 30] width 7 height 13
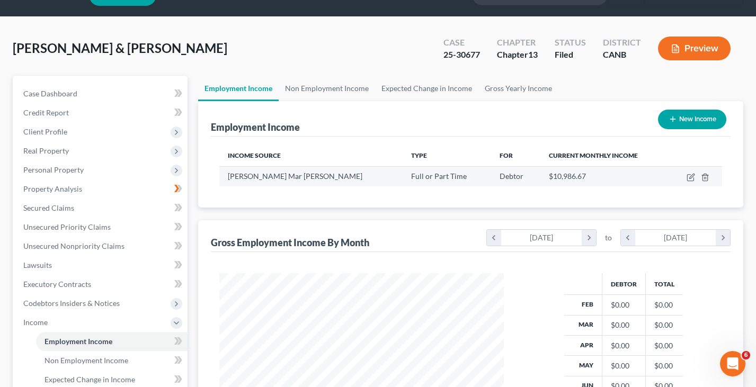
scroll to position [24, 0]
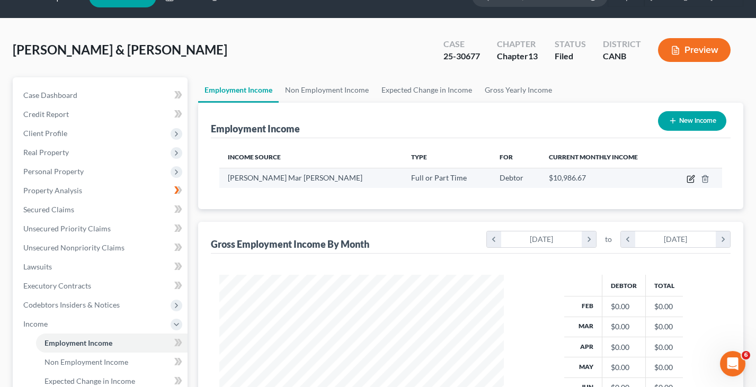
click at [690, 176] on icon "button" at bounding box center [690, 179] width 6 height 6
select select "0"
select select "4"
select select "0"
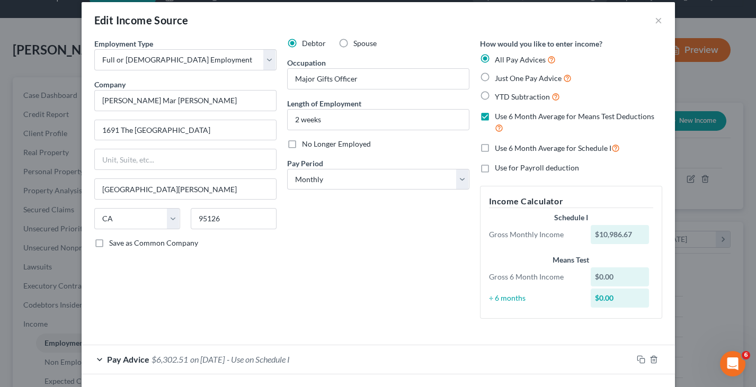
scroll to position [7, 0]
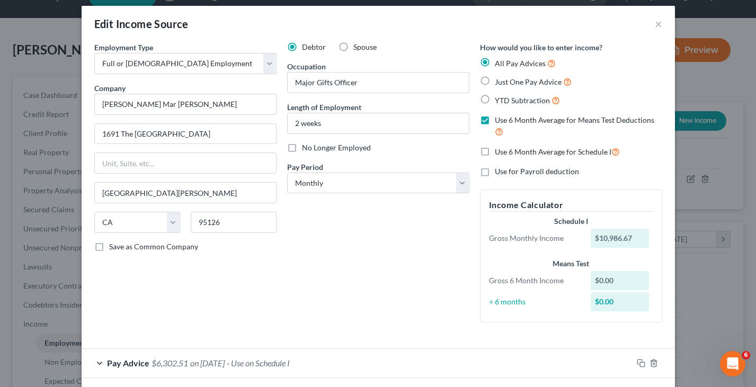
click at [495, 121] on label "Use 6 Month Average for Means Test Deductions" at bounding box center [578, 126] width 167 height 23
click at [499, 121] on input "Use 6 Month Average for Means Test Deductions" at bounding box center [502, 118] width 7 height 7
click at [495, 121] on label "Use 6 Month Average for Means Test Deductions" at bounding box center [578, 126] width 167 height 23
click at [499, 121] on input "Use 6 Month Average for Means Test Deductions" at bounding box center [502, 118] width 7 height 7
checkbox input "true"
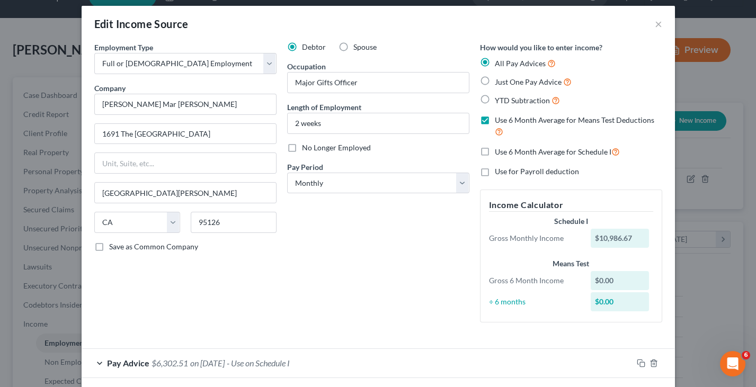
click at [495, 155] on label "Use 6 Month Average for Schedule I" at bounding box center [557, 152] width 125 height 12
click at [499, 153] on input "Use 6 Month Average for Schedule I" at bounding box center [502, 149] width 7 height 7
checkbox input "true"
click at [495, 177] on label "Use for Payroll deduction" at bounding box center [537, 171] width 84 height 11
click at [499, 173] on input "Use for Payroll deduction" at bounding box center [502, 169] width 7 height 7
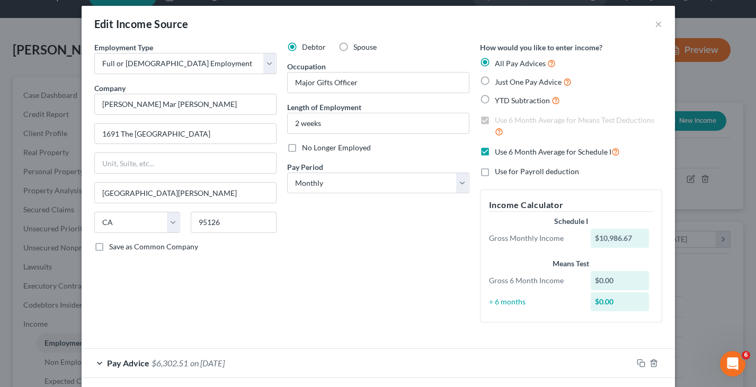
checkbox input "true"
click at [495, 120] on label "Use 6 Month Average for Means Test Deductions" at bounding box center [578, 126] width 167 height 23
click at [495, 149] on label "Use 6 Month Average for Schedule I" at bounding box center [557, 152] width 125 height 12
click at [499, 149] on input "Use 6 Month Average for Schedule I" at bounding box center [502, 149] width 7 height 7
checkbox input "false"
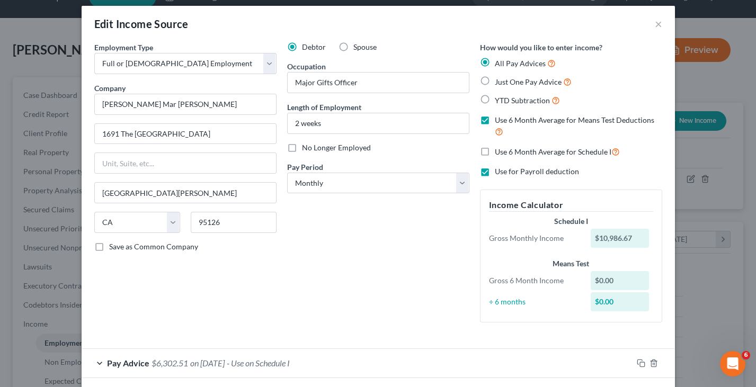
click at [495, 170] on label "Use for Payroll deduction" at bounding box center [537, 171] width 84 height 11
click at [499, 170] on input "Use for Payroll deduction" at bounding box center [502, 169] width 7 height 7
checkbox input "false"
click at [495, 121] on label "Use 6 Month Average for Means Test Deductions" at bounding box center [578, 126] width 167 height 23
click at [499, 121] on input "Use 6 Month Average for Means Test Deductions" at bounding box center [502, 118] width 7 height 7
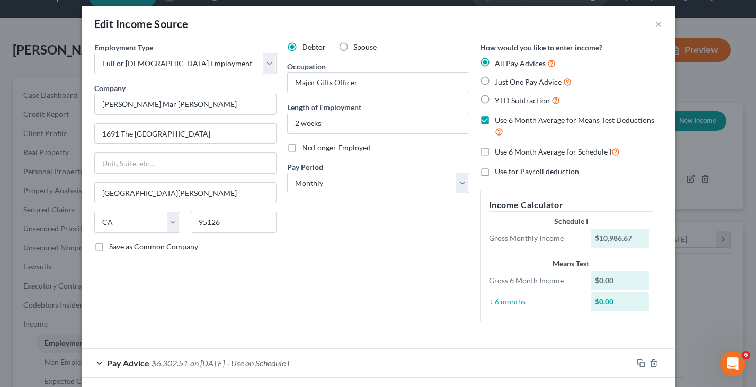
checkbox input "false"
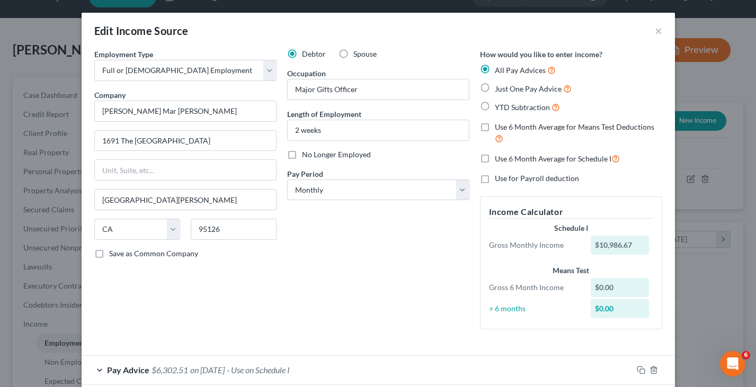
scroll to position [0, 0]
click at [660, 30] on button "×" at bounding box center [658, 30] width 7 height 13
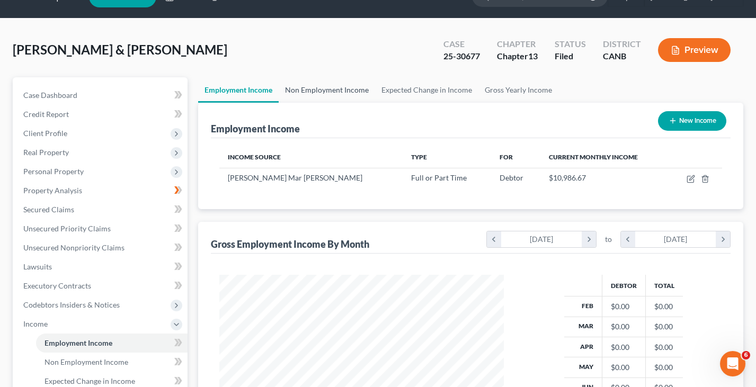
click at [360, 92] on link "Non Employment Income" at bounding box center [327, 89] width 96 height 25
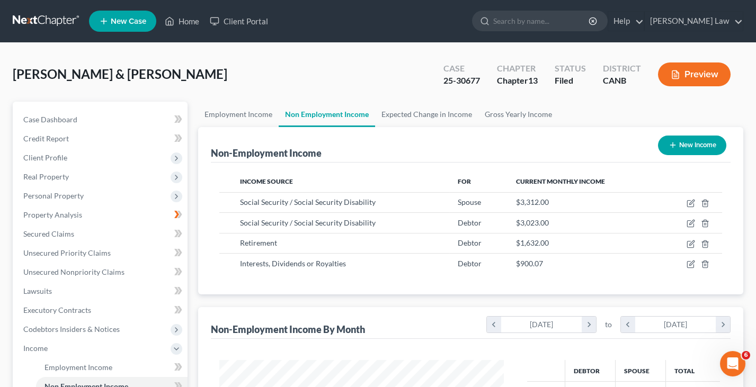
scroll to position [185, 306]
click at [398, 112] on link "Expected Change in Income" at bounding box center [426, 114] width 103 height 25
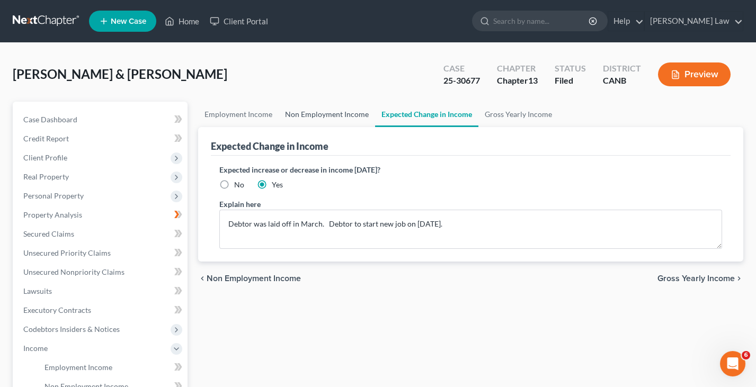
click at [343, 116] on link "Non Employment Income" at bounding box center [327, 114] width 96 height 25
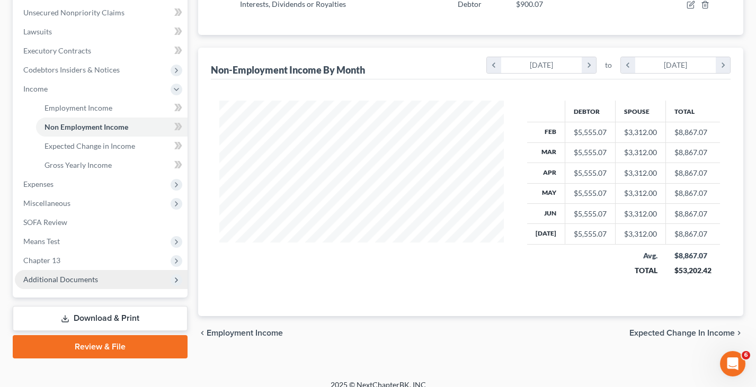
scroll to position [259, 0]
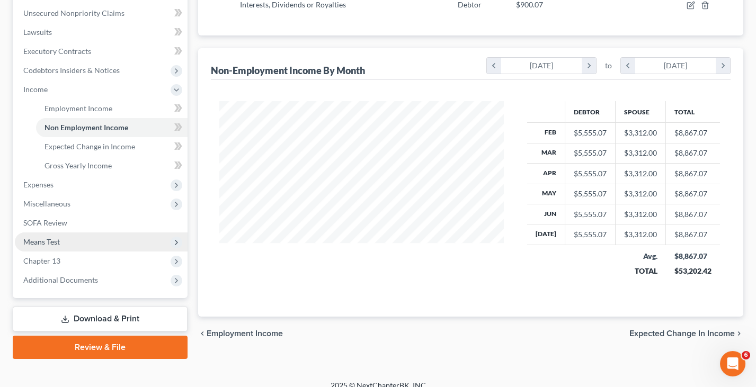
click at [110, 233] on span "Means Test" at bounding box center [101, 242] width 173 height 19
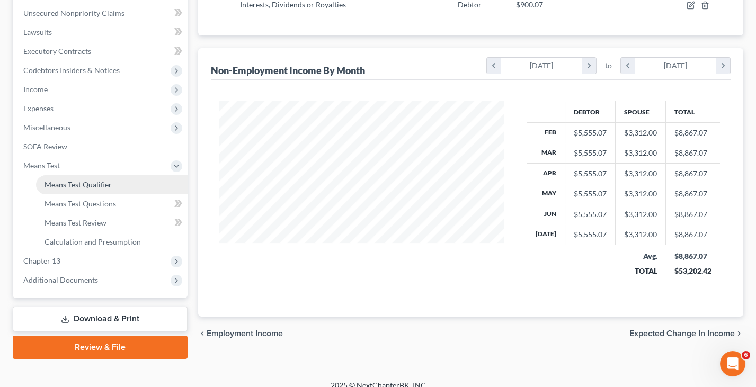
click at [113, 176] on link "Means Test Qualifier" at bounding box center [112, 184] width 152 height 19
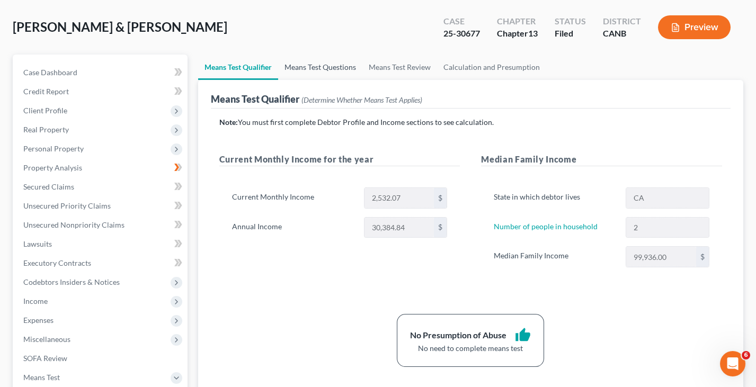
scroll to position [51, 0]
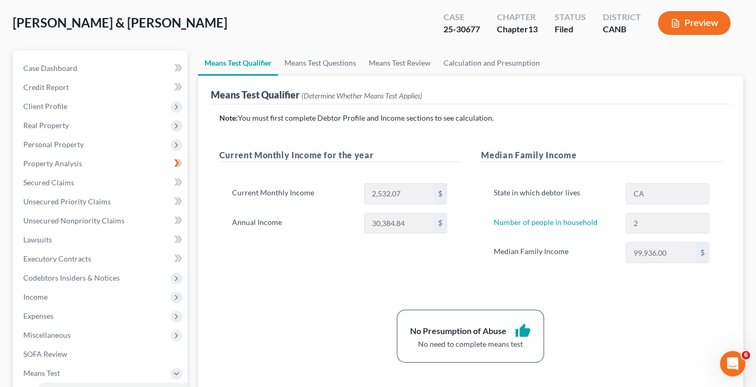
click at [258, 63] on link "Means Test Qualifier" at bounding box center [238, 62] width 80 height 25
click at [404, 118] on p "Note: You must first complete Debtor Profile and Income sections to see calcula…" at bounding box center [470, 118] width 503 height 11
drag, startPoint x: 395, startPoint y: 116, endPoint x: 445, endPoint y: 127, distance: 51.0
click at [445, 128] on div "Note: You must first complete Debtor Profile and Income sections to see calcula…" at bounding box center [470, 238] width 503 height 250
click at [440, 129] on div "Note: You must first complete Debtor Profile and Income sections to see calcula…" at bounding box center [470, 238] width 503 height 250
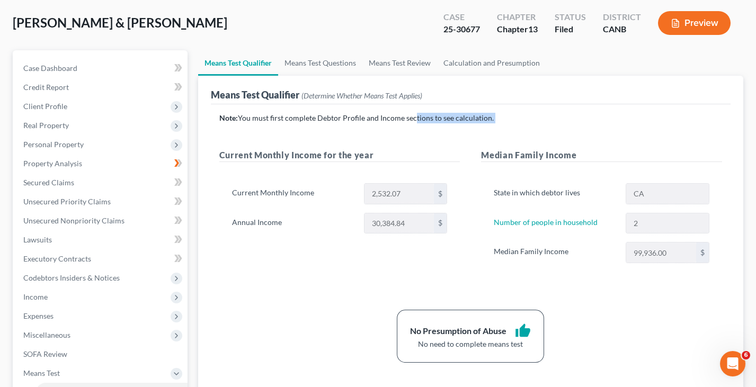
drag, startPoint x: 410, startPoint y: 117, endPoint x: 434, endPoint y: 139, distance: 32.3
click at [434, 139] on div "Note: You must first complete Debtor Profile and Income sections to see calcula…" at bounding box center [470, 238] width 503 height 250
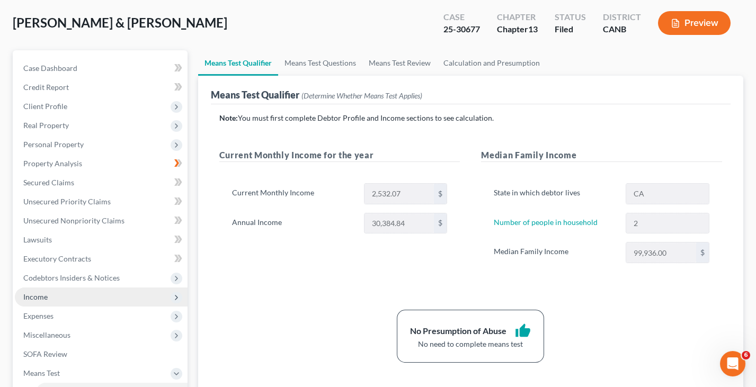
click at [95, 288] on span "Income" at bounding box center [101, 297] width 173 height 19
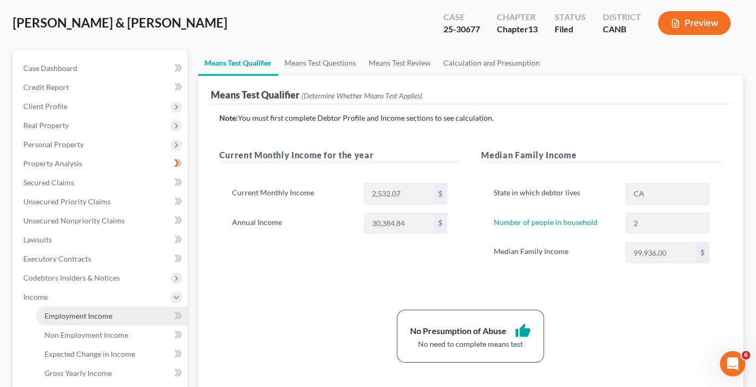
click at [117, 309] on link "Employment Income" at bounding box center [112, 316] width 152 height 19
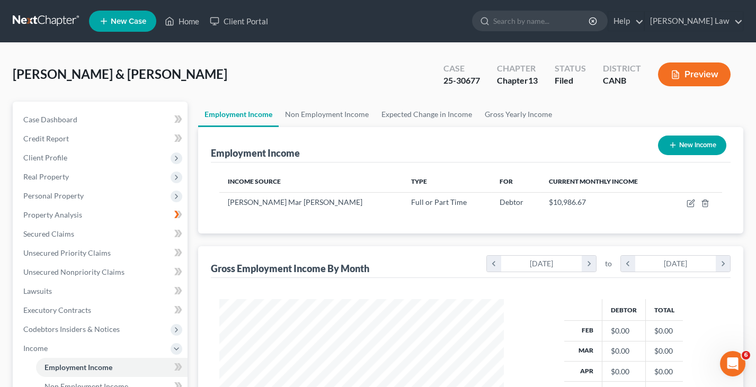
scroll to position [185, 306]
click at [691, 204] on icon "button" at bounding box center [691, 203] width 8 height 8
select select "0"
select select "4"
select select "0"
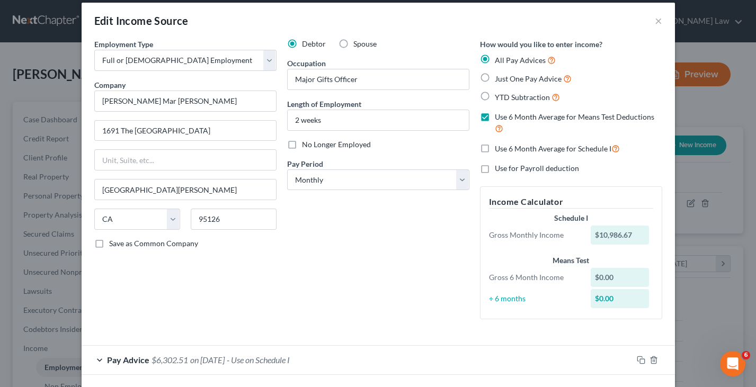
scroll to position [0, 0]
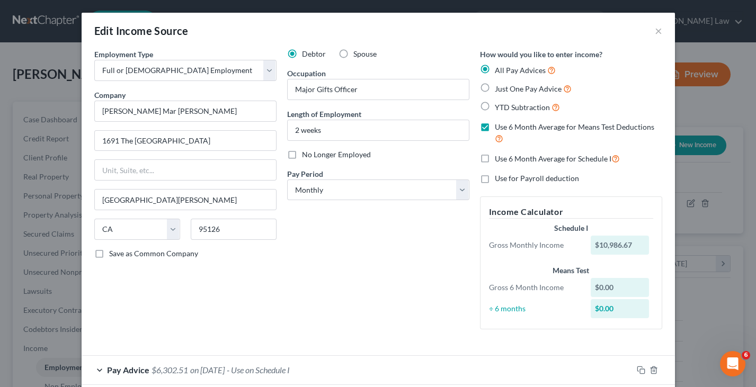
click at [495, 88] on label "Just One Pay Advice" at bounding box center [533, 89] width 77 height 12
click at [499, 88] on input "Just One Pay Advice" at bounding box center [502, 86] width 7 height 7
radio input "true"
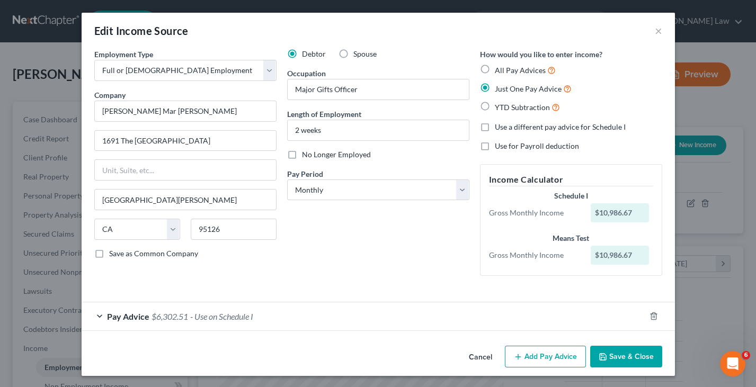
click at [495, 68] on label "All Pay Advices" at bounding box center [525, 70] width 61 height 12
click at [499, 68] on input "All Pay Advices" at bounding box center [502, 67] width 7 height 7
radio input "true"
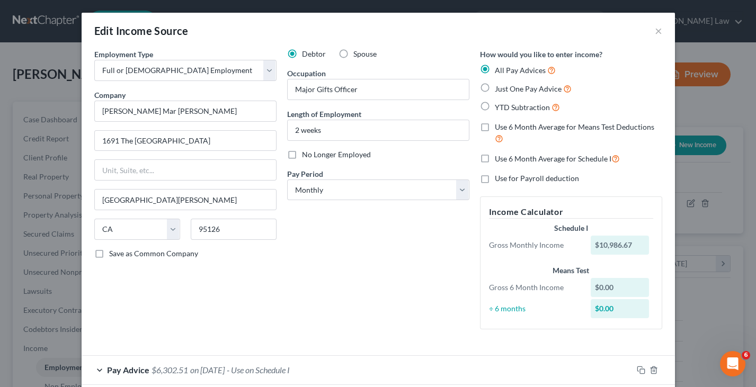
click at [495, 87] on label "Just One Pay Advice" at bounding box center [533, 89] width 77 height 12
click at [499, 87] on input "Just One Pay Advice" at bounding box center [502, 86] width 7 height 7
radio input "true"
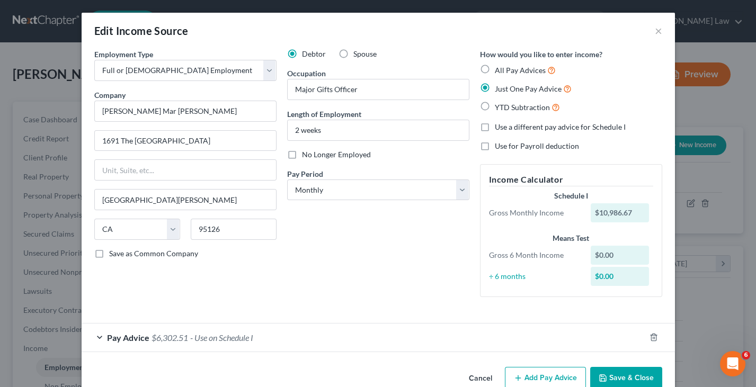
click at [455, 236] on div "Debtor Spouse Occupation Major Gifts Officer Length of Employment 2 weeks No Lo…" at bounding box center [378, 177] width 193 height 257
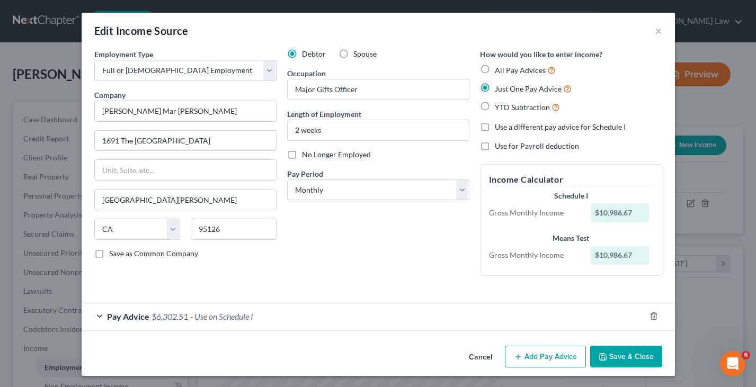
click at [634, 353] on button "Save & Close" at bounding box center [626, 357] width 72 height 22
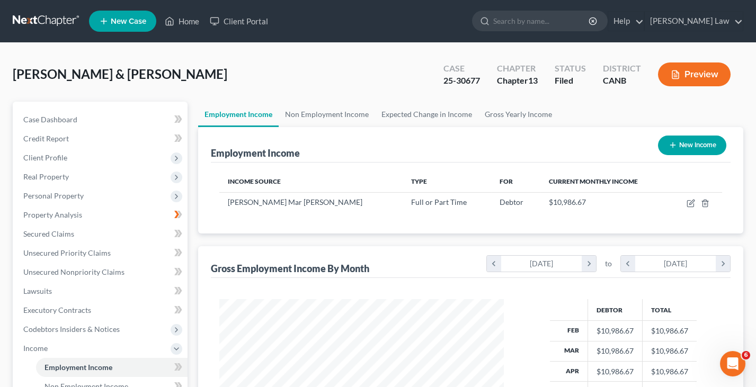
scroll to position [15, 0]
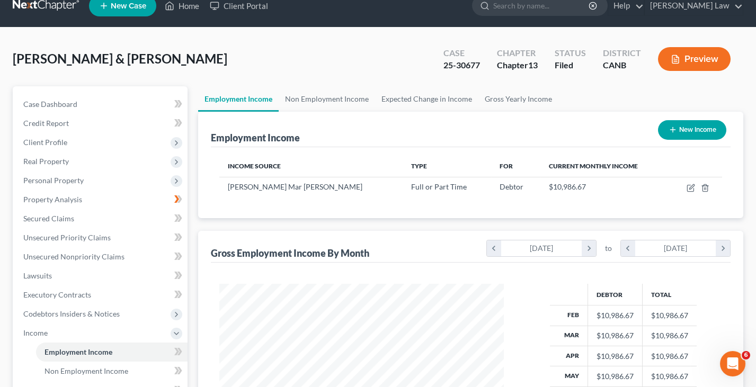
click at [695, 59] on button "Preview" at bounding box center [694, 59] width 73 height 24
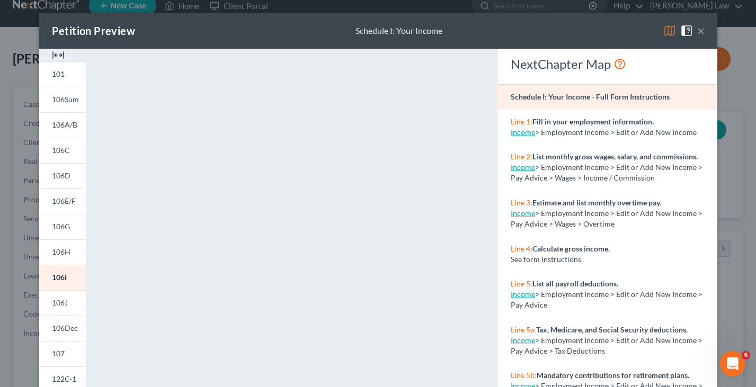
click at [663, 25] on img at bounding box center [669, 30] width 13 height 13
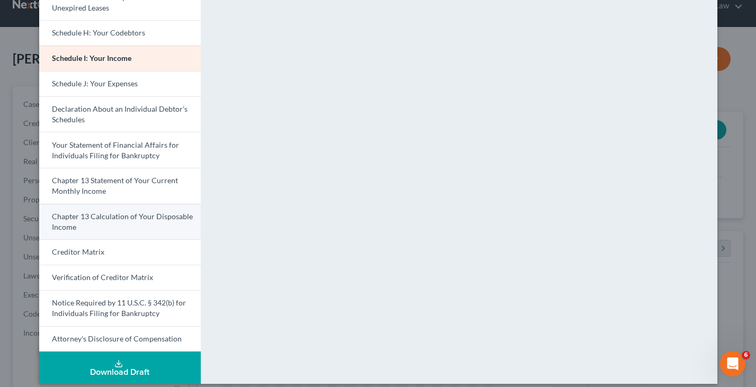
scroll to position [271, 0]
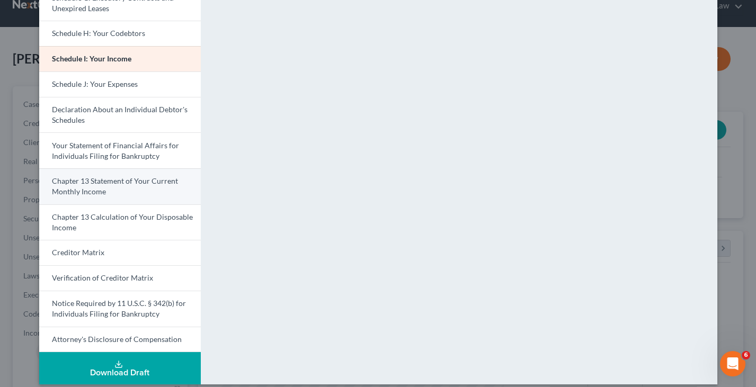
click at [123, 183] on link "Chapter 13 Statement of Your Current Monthly Income" at bounding box center [120, 186] width 162 height 36
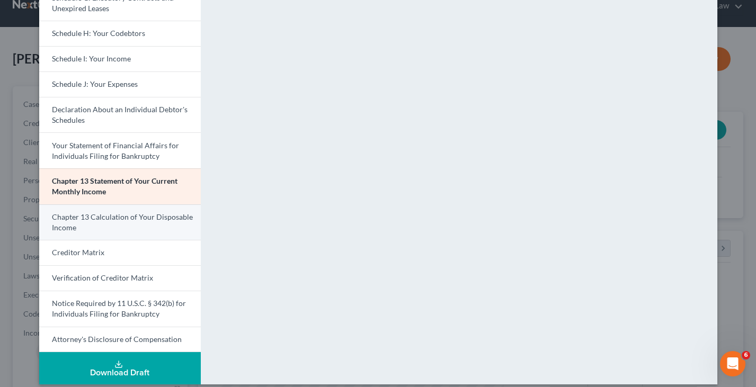
click at [144, 212] on span "Chapter 13 Calculation of Your Disposable Income" at bounding box center [122, 222] width 141 height 20
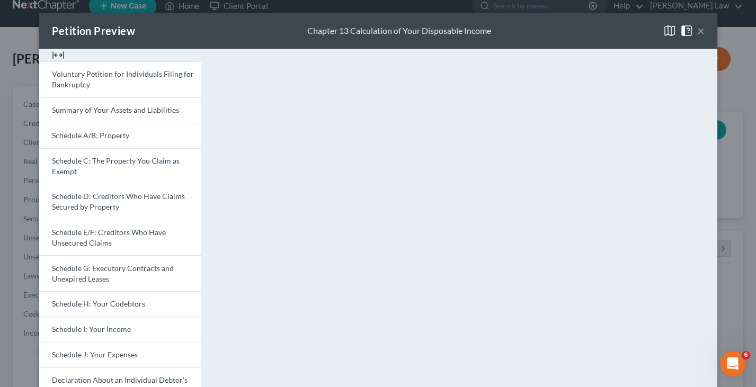
scroll to position [0, 0]
click at [698, 31] on button "×" at bounding box center [700, 30] width 7 height 13
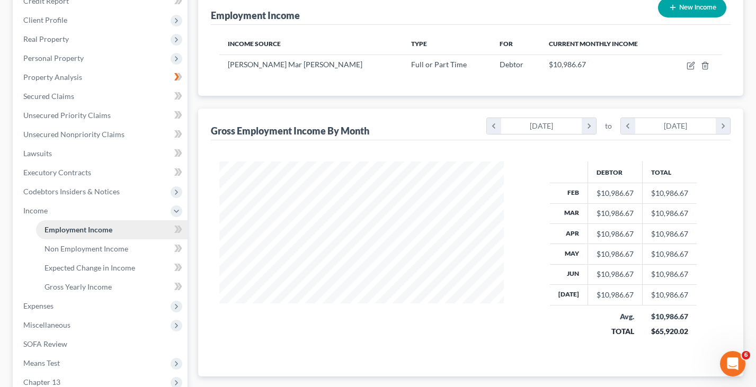
scroll to position [140, 0]
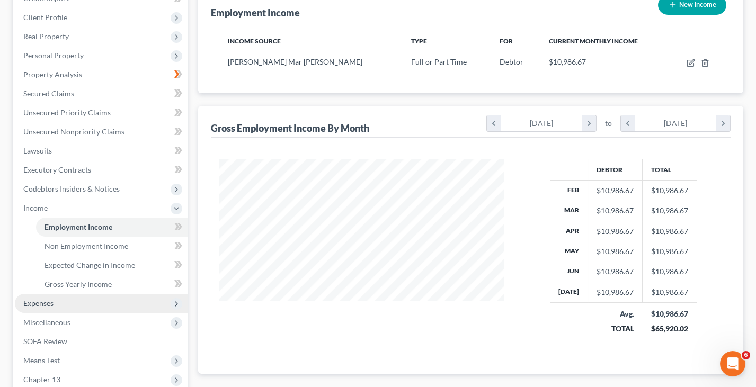
click at [60, 294] on span "Expenses" at bounding box center [101, 303] width 173 height 19
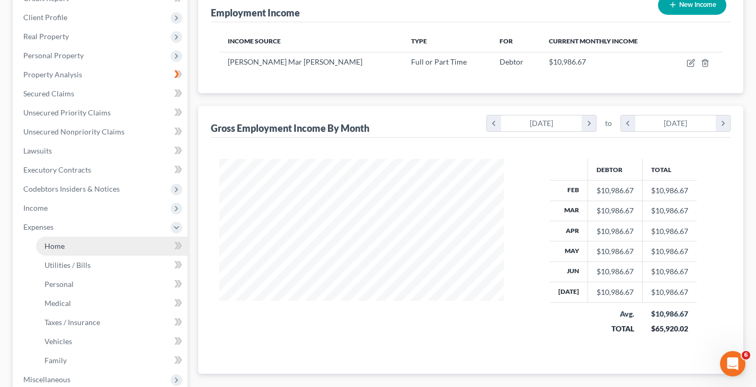
click at [67, 237] on link "Home" at bounding box center [112, 246] width 152 height 19
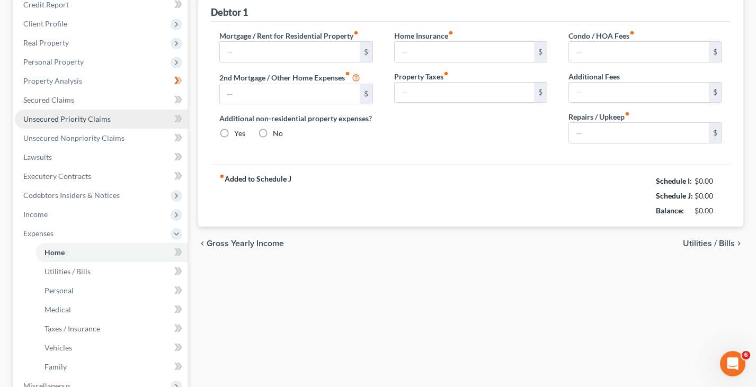
type input "1,090.62"
type input "0.00"
radio input "true"
type input "45.00"
type input "587.00"
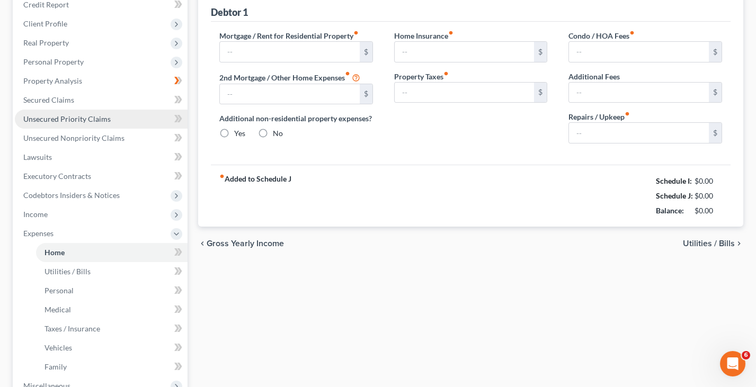
type input "0.00"
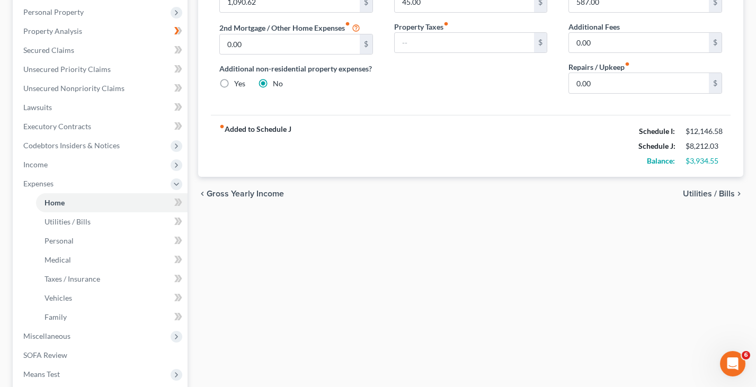
scroll to position [191, 0]
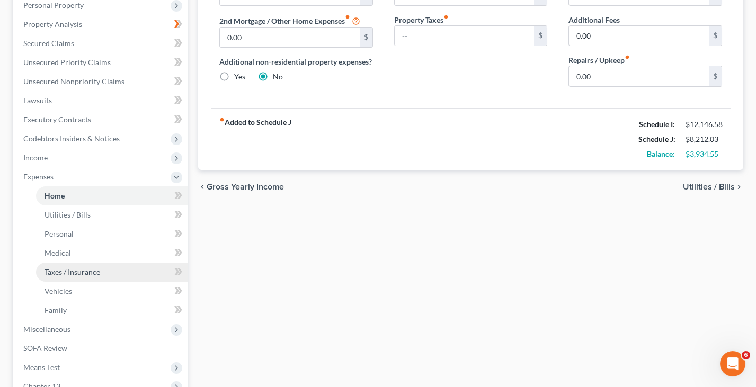
click at [95, 268] on span "Taxes / Insurance" at bounding box center [72, 272] width 56 height 9
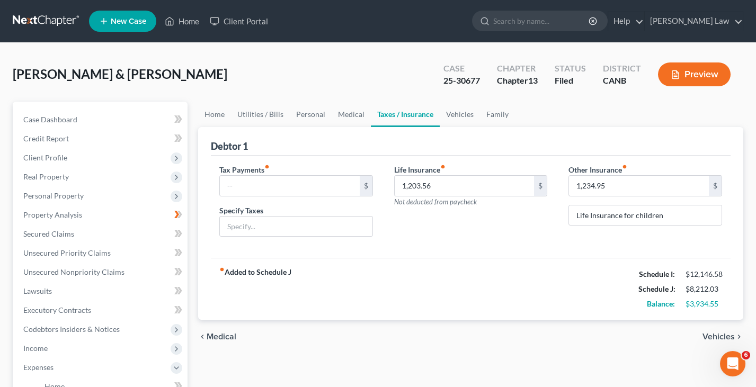
click at [690, 81] on button "Preview" at bounding box center [694, 75] width 73 height 24
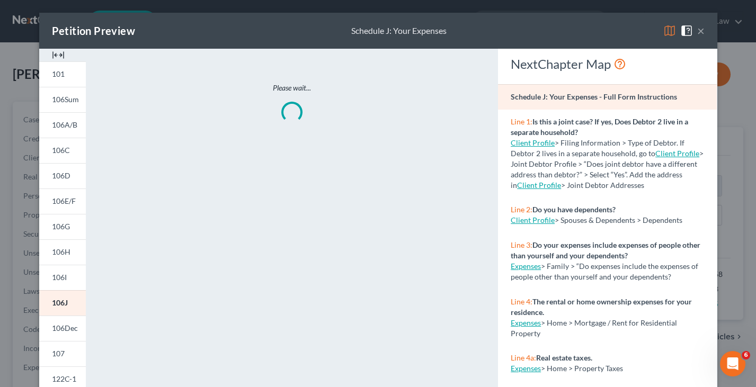
click at [699, 30] on button "×" at bounding box center [700, 30] width 7 height 13
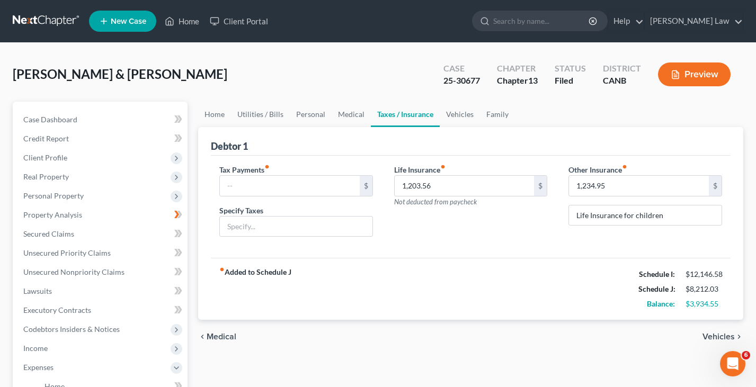
click at [709, 68] on button "Preview" at bounding box center [694, 75] width 73 height 24
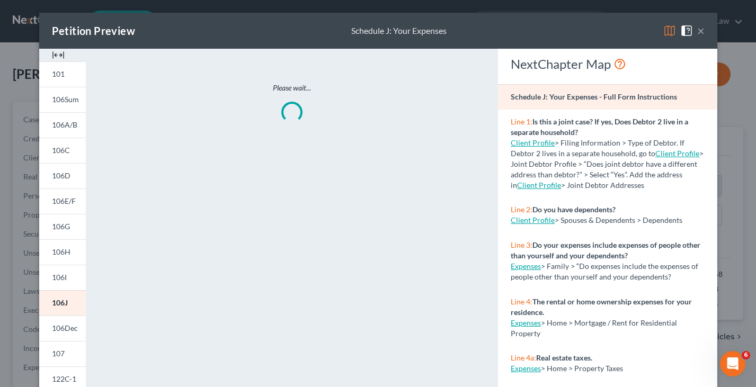
click at [666, 32] on img at bounding box center [669, 30] width 13 height 13
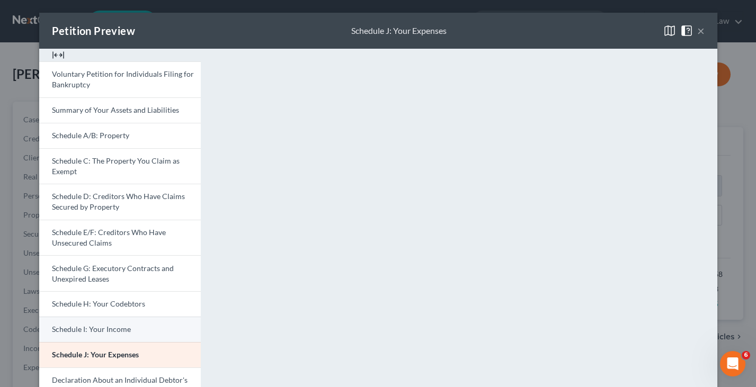
click at [117, 326] on span "Schedule I: Your Income" at bounding box center [91, 329] width 79 height 9
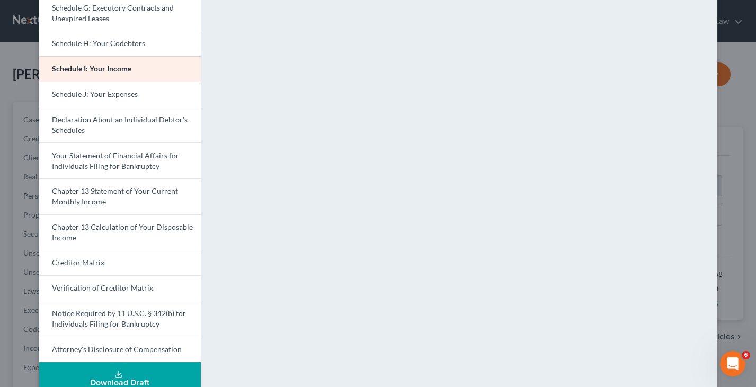
scroll to position [268, 0]
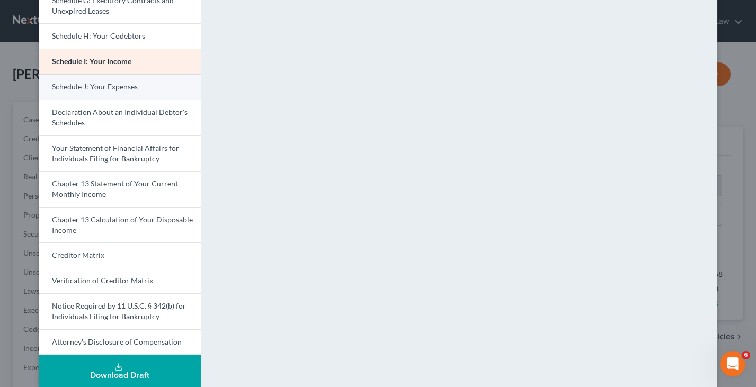
click at [123, 88] on link "Schedule J: Your Expenses" at bounding box center [120, 86] width 162 height 25
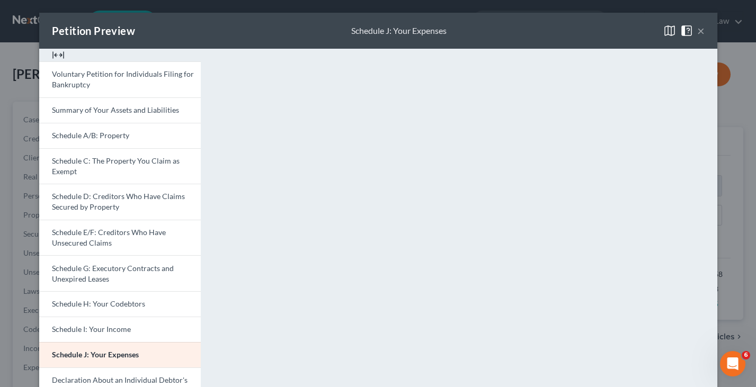
scroll to position [0, 0]
click at [701, 33] on button "×" at bounding box center [700, 30] width 7 height 13
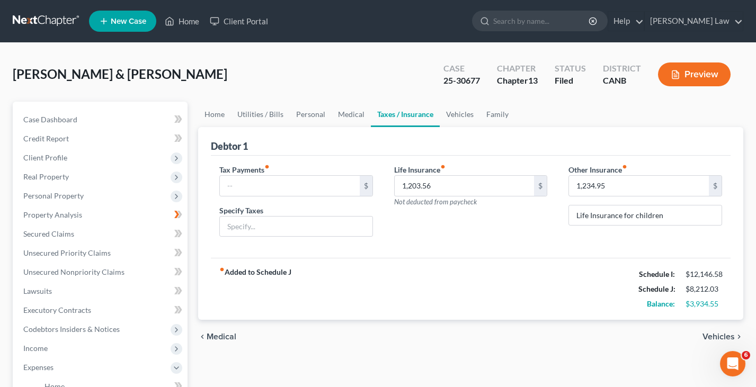
click at [701, 75] on button "Preview" at bounding box center [694, 75] width 73 height 24
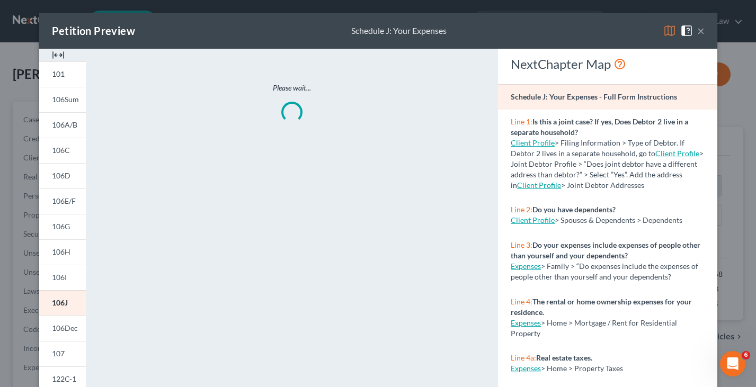
click at [666, 33] on img at bounding box center [669, 30] width 13 height 13
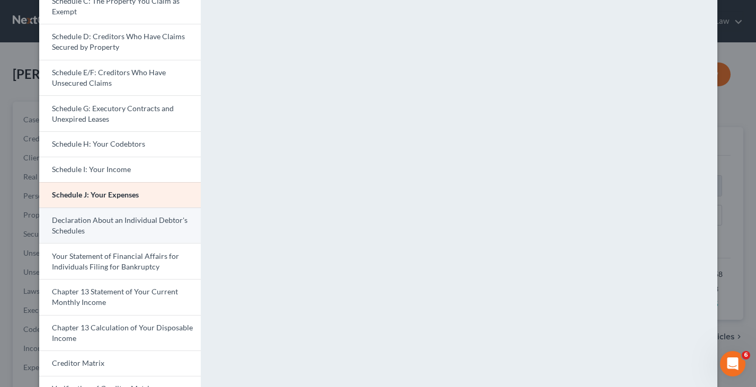
scroll to position [158, 0]
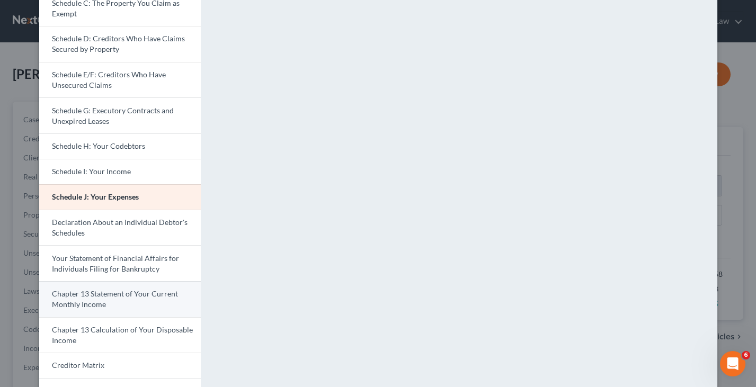
click at [126, 289] on span "Chapter 13 Statement of Your Current Monthly Income" at bounding box center [115, 299] width 126 height 20
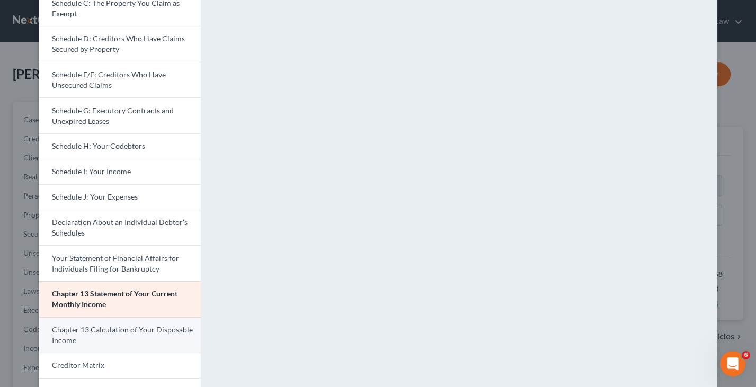
click at [138, 325] on span "Chapter 13 Calculation of Your Disposable Income" at bounding box center [122, 335] width 141 height 20
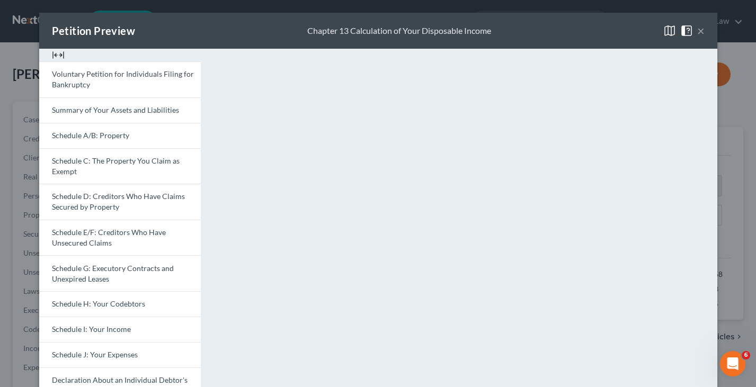
scroll to position [0, 0]
click at [700, 30] on button "×" at bounding box center [700, 30] width 7 height 13
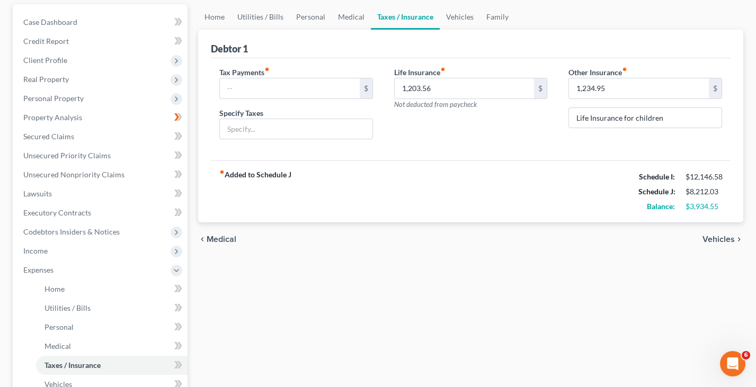
scroll to position [107, 0]
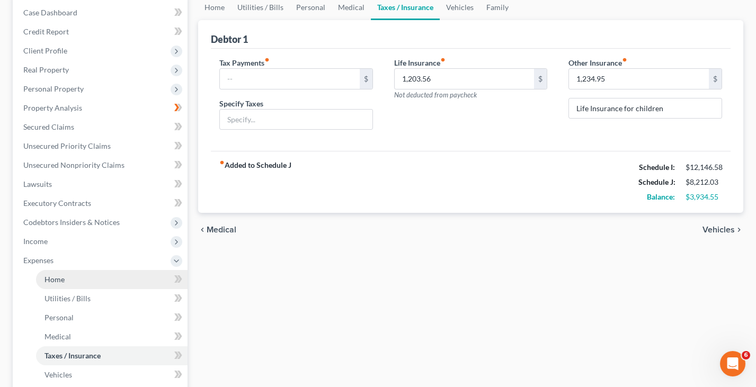
click at [82, 271] on link "Home" at bounding box center [112, 279] width 152 height 19
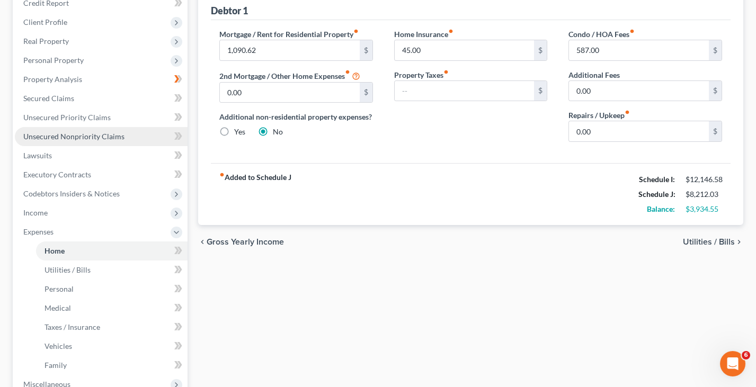
scroll to position [138, 0]
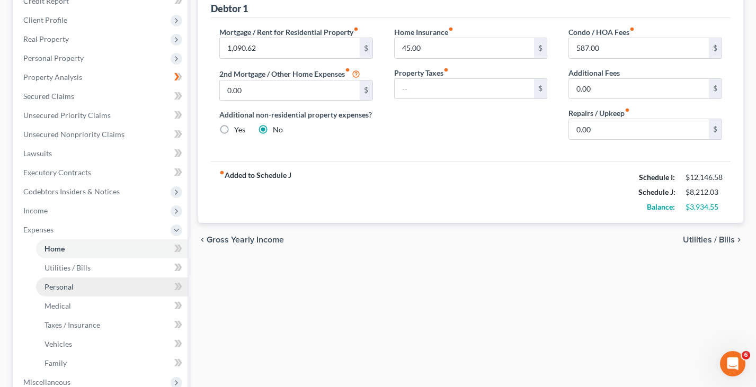
click at [81, 278] on link "Personal" at bounding box center [112, 287] width 152 height 19
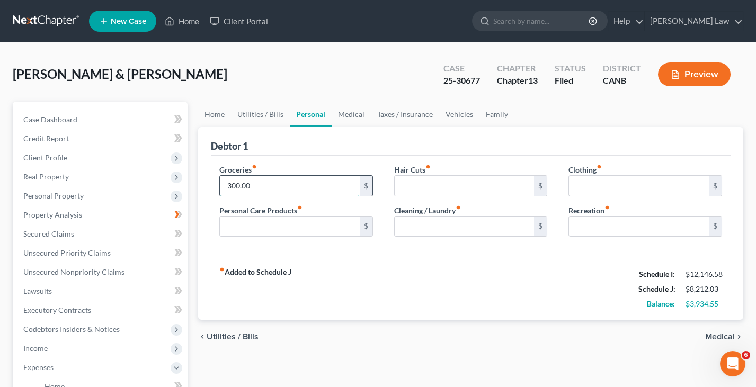
click at [276, 185] on input "300.00" at bounding box center [290, 186] width 140 height 20
type input "3"
click at [416, 177] on input "text" at bounding box center [465, 186] width 140 height 20
click at [285, 185] on input "1,200" at bounding box center [290, 186] width 140 height 20
type input "1"
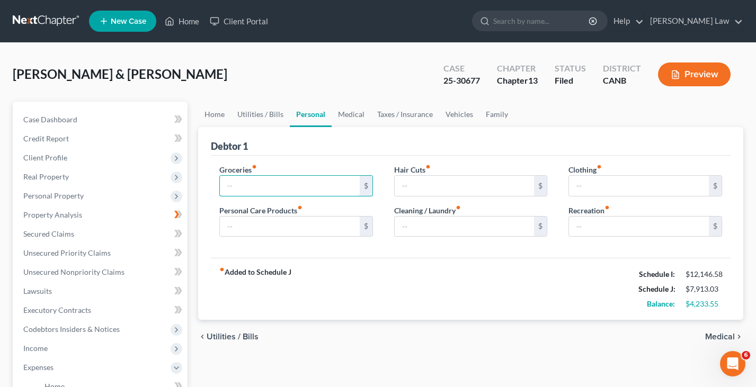
type input "1"
type input "2"
type input "1"
type input "1,000"
click at [448, 180] on input "text" at bounding box center [465, 186] width 140 height 20
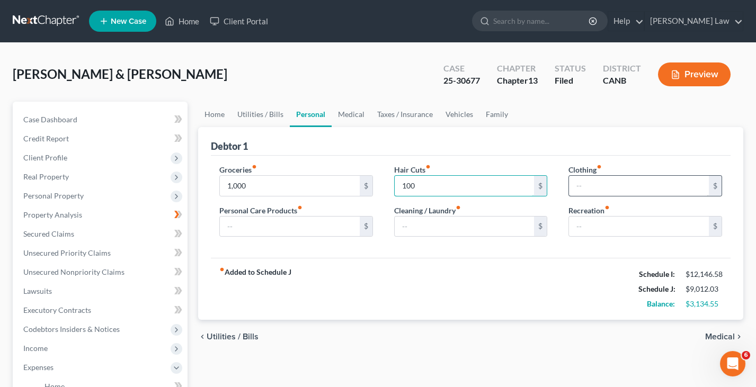
type input "100"
click at [604, 185] on input "text" at bounding box center [639, 186] width 140 height 20
type input "300"
click at [603, 232] on input "text" at bounding box center [639, 227] width 140 height 20
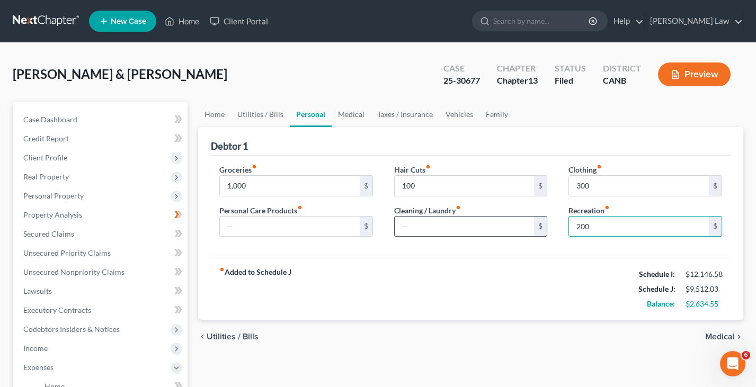
type input "200"
click at [495, 224] on input "text" at bounding box center [465, 227] width 140 height 20
click at [300, 225] on input "text" at bounding box center [290, 227] width 140 height 20
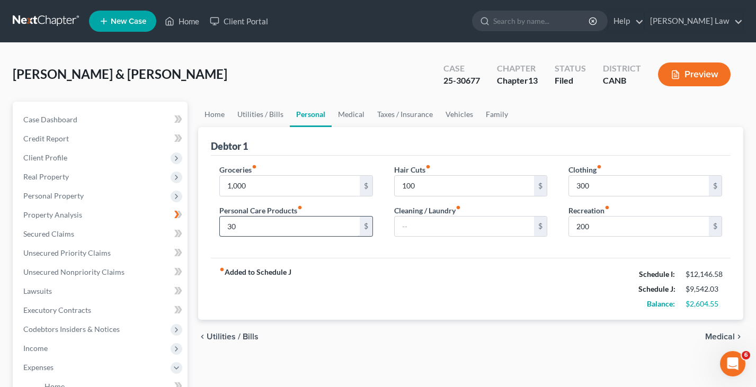
type input "3"
type input "5"
type input "300"
click at [426, 216] on div "$" at bounding box center [471, 226] width 154 height 21
click at [422, 231] on input "text" at bounding box center [465, 227] width 140 height 20
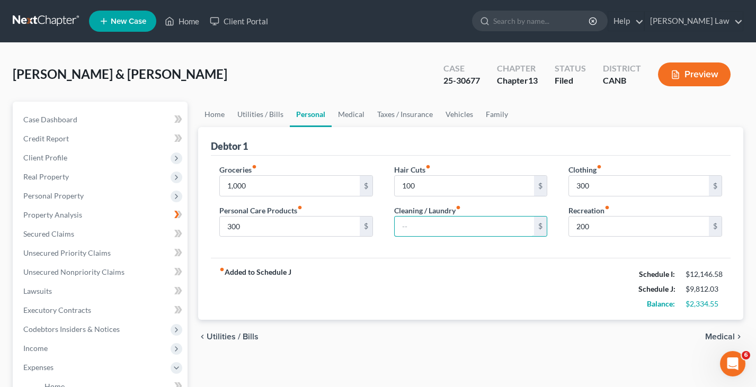
type input "3"
type input "200"
click at [216, 110] on link "Home" at bounding box center [214, 114] width 33 height 25
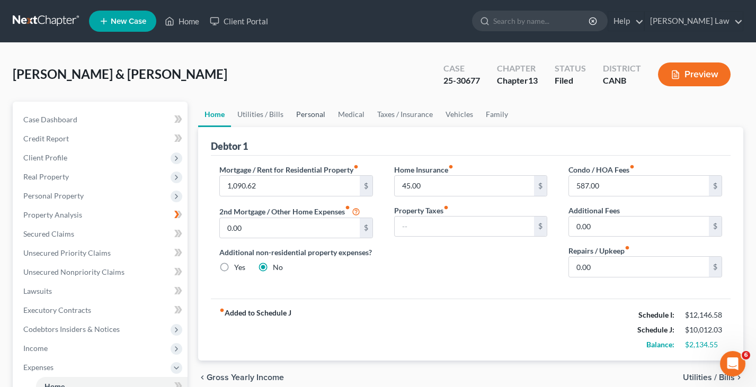
click at [316, 117] on link "Personal" at bounding box center [311, 114] width 42 height 25
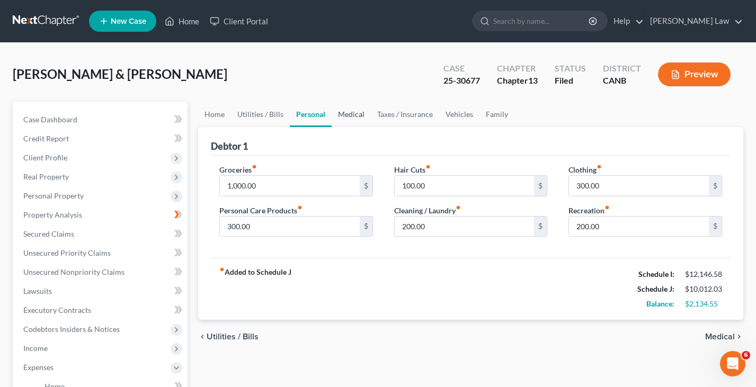
click at [357, 112] on link "Medical" at bounding box center [351, 114] width 39 height 25
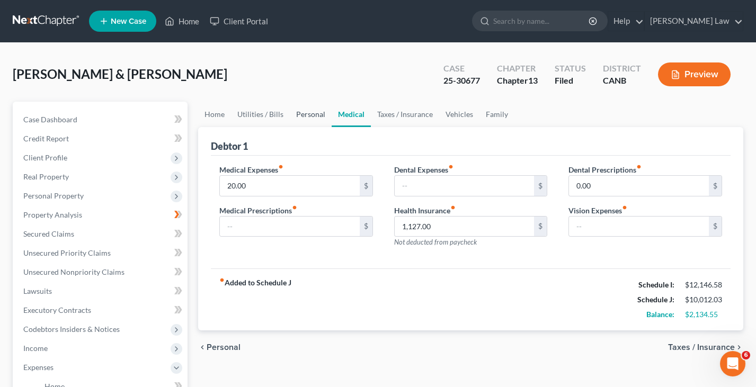
click at [304, 113] on link "Personal" at bounding box center [311, 114] width 42 height 25
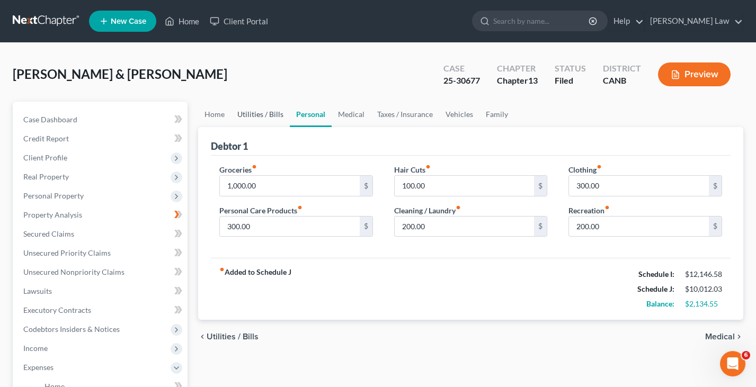
click at [256, 113] on link "Utilities / Bills" at bounding box center [260, 114] width 59 height 25
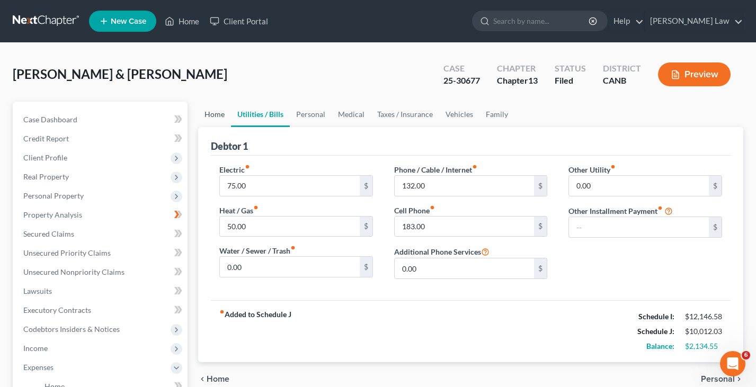
click at [216, 111] on link "Home" at bounding box center [214, 114] width 33 height 25
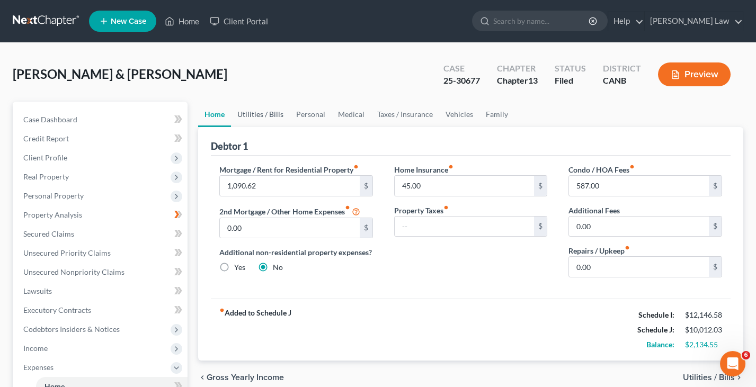
click at [257, 114] on link "Utilities / Bills" at bounding box center [260, 114] width 59 height 25
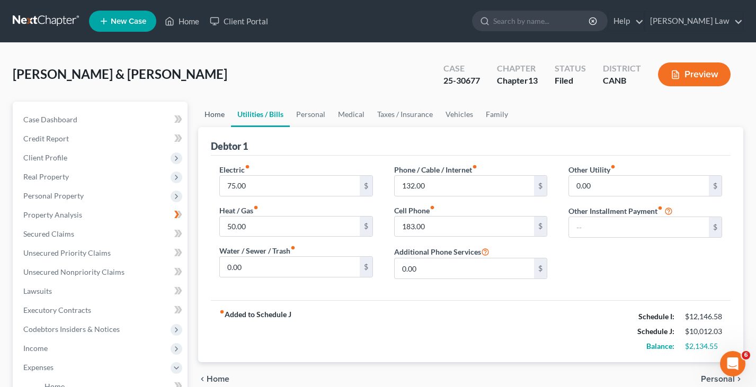
click at [224, 113] on link "Home" at bounding box center [214, 114] width 33 height 25
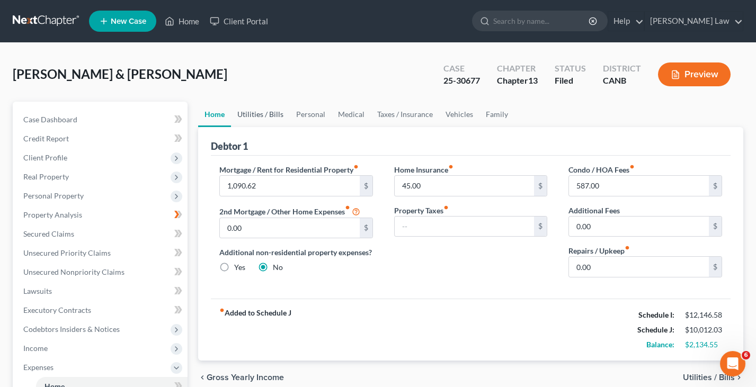
click at [256, 114] on link "Utilities / Bills" at bounding box center [260, 114] width 59 height 25
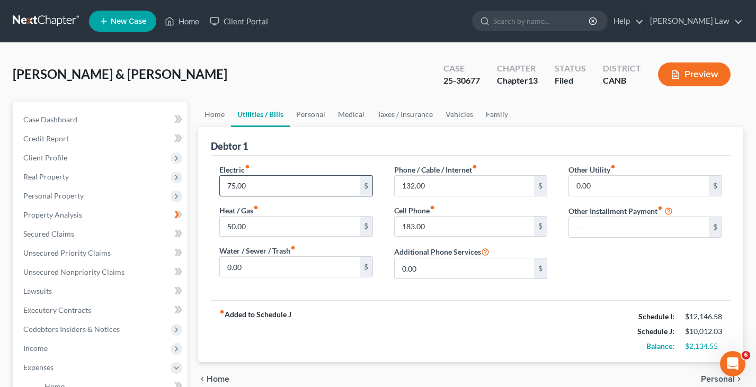
click at [268, 187] on input "75.00" at bounding box center [290, 186] width 140 height 20
type input "7"
type input "1"
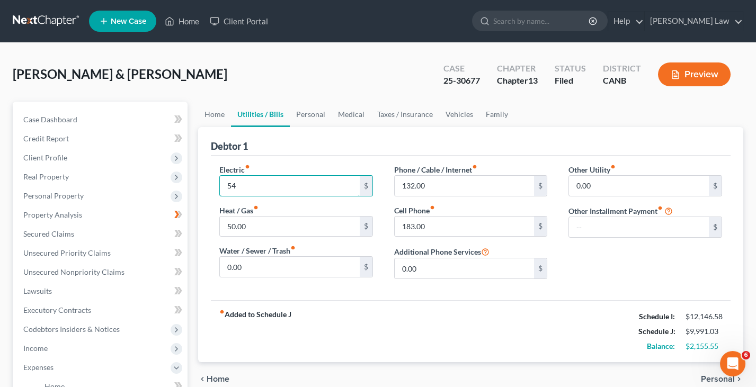
type input "5"
type input "100"
click at [260, 230] on input "50.00" at bounding box center [290, 227] width 140 height 20
type input "5"
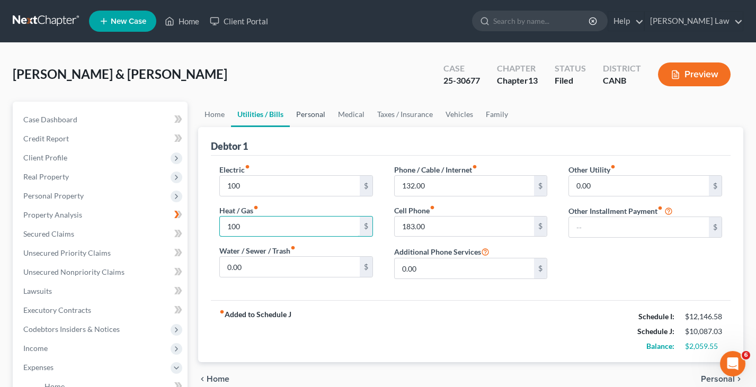
type input "100"
click at [307, 117] on link "Personal" at bounding box center [311, 114] width 42 height 25
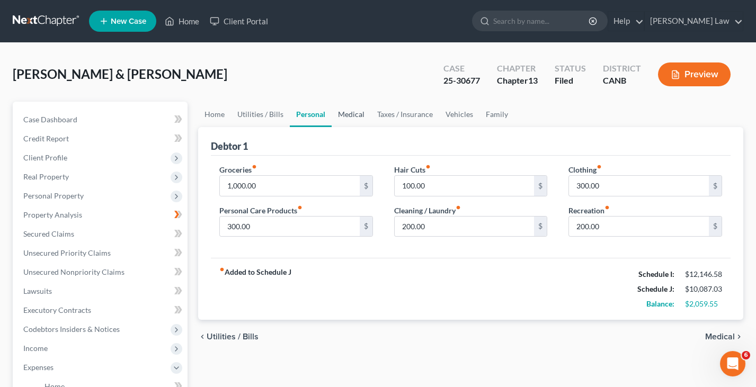
click at [344, 114] on link "Medical" at bounding box center [351, 114] width 39 height 25
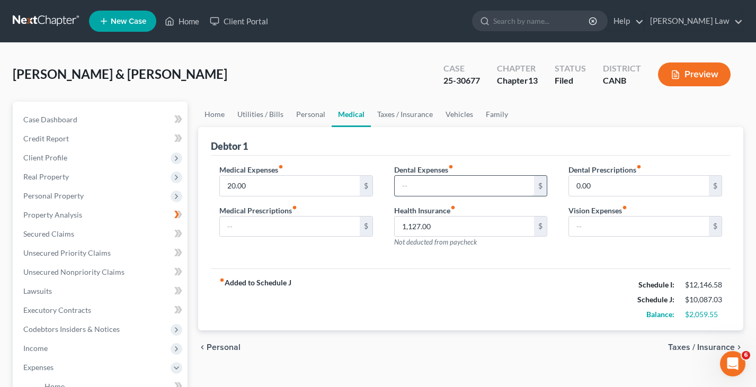
click at [490, 189] on input "text" at bounding box center [465, 186] width 140 height 20
type input "1"
type input "100"
click at [594, 179] on input "0.00" at bounding box center [639, 186] width 140 height 20
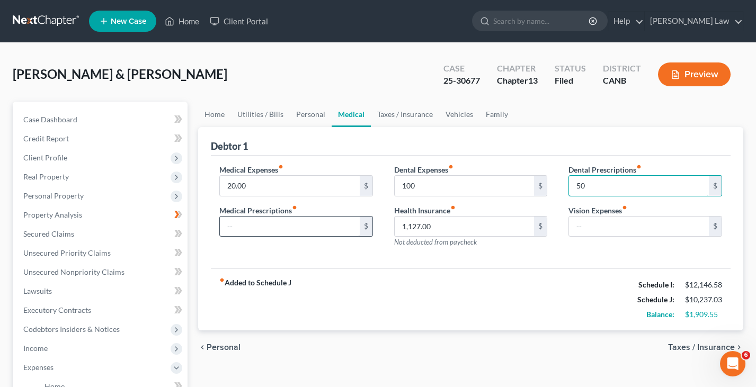
type input "50"
click at [357, 229] on input "text" at bounding box center [290, 227] width 140 height 20
type input "100"
click at [386, 306] on div "fiber_manual_record Added to Schedule J Schedule I: $12,146.58 Schedule J: $10,…" at bounding box center [471, 300] width 520 height 62
click at [405, 110] on link "Taxes / Insurance" at bounding box center [405, 114] width 68 height 25
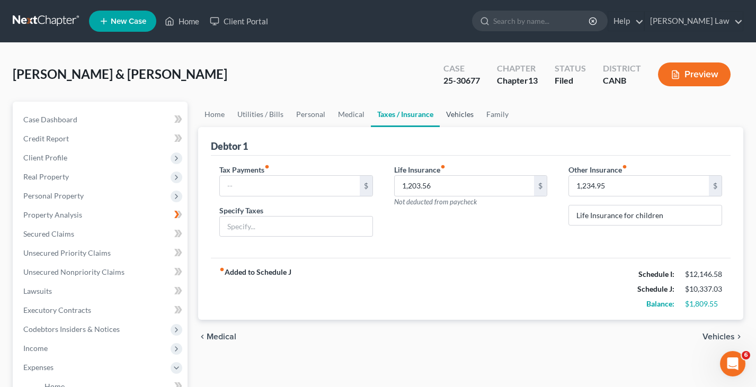
click at [457, 109] on link "Vehicles" at bounding box center [460, 114] width 40 height 25
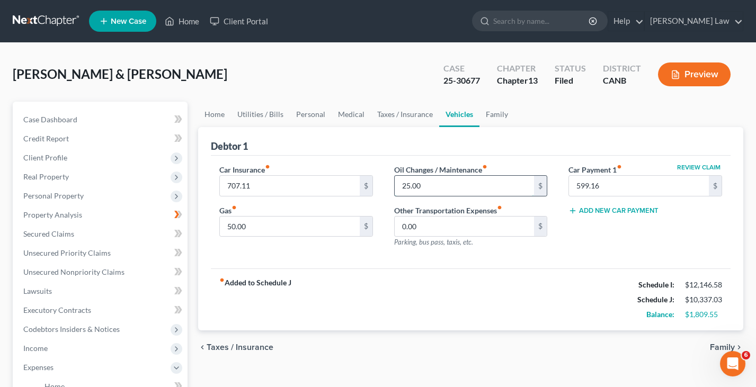
click at [464, 183] on input "25.00" at bounding box center [465, 186] width 140 height 20
type input "2"
type input "1"
type input "100"
click at [337, 222] on input "50.00" at bounding box center [290, 227] width 140 height 20
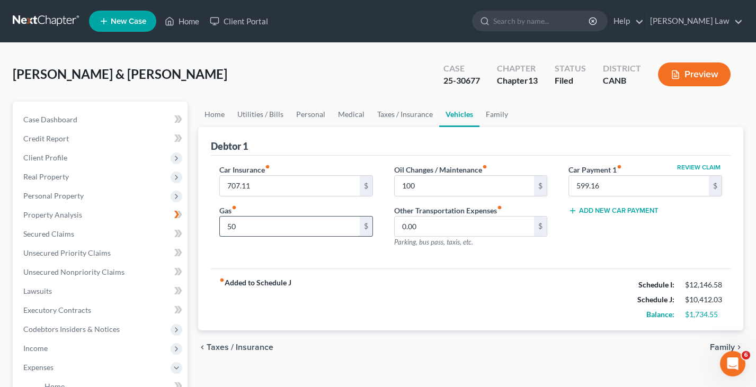
type input "5"
type input "500"
click at [414, 304] on div "fiber_manual_record Added to Schedule J Schedule I: $12,146.58 Schedule J: $10,…" at bounding box center [471, 300] width 520 height 62
click at [207, 117] on link "Home" at bounding box center [214, 114] width 33 height 25
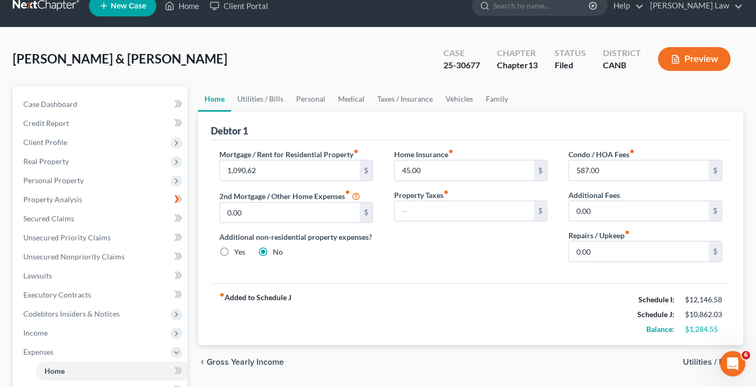
scroll to position [4, 0]
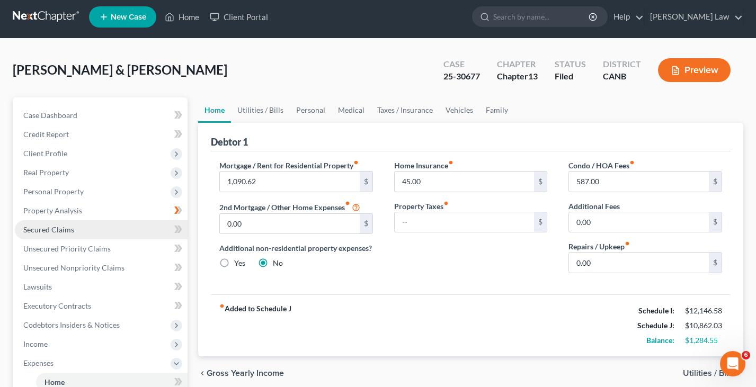
click at [70, 220] on link "Secured Claims" at bounding box center [101, 229] width 173 height 19
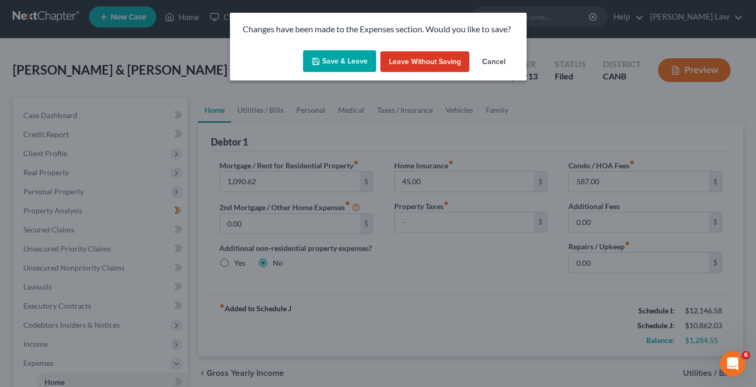
click at [329, 57] on button "Save & Leave" at bounding box center [339, 61] width 73 height 22
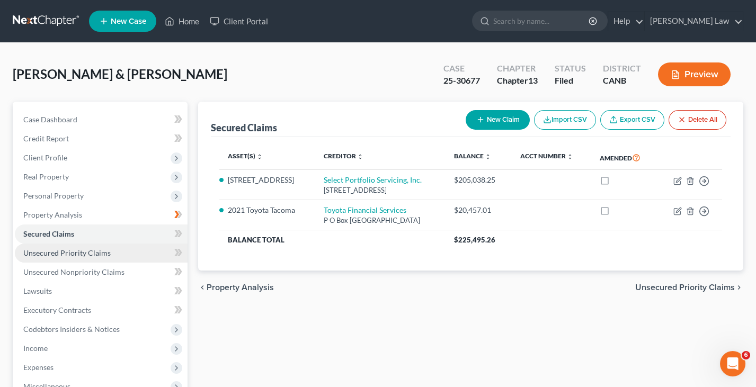
click at [66, 248] on span "Unsecured Priority Claims" at bounding box center [66, 252] width 87 height 9
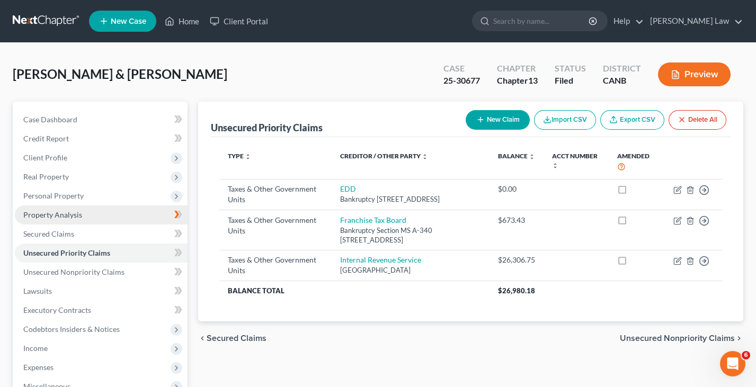
click at [68, 213] on span "Property Analysis" at bounding box center [52, 214] width 59 height 9
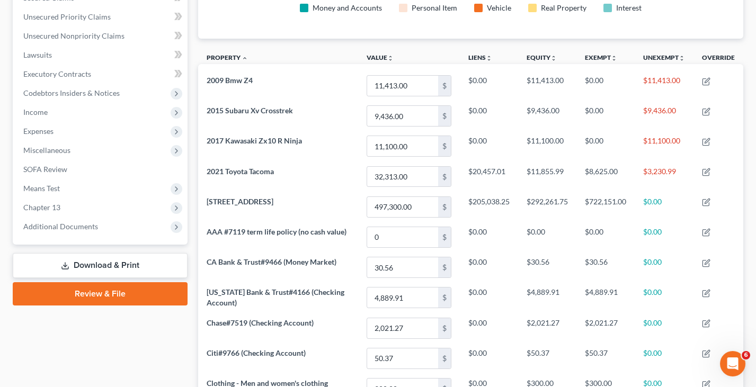
scroll to position [243, 0]
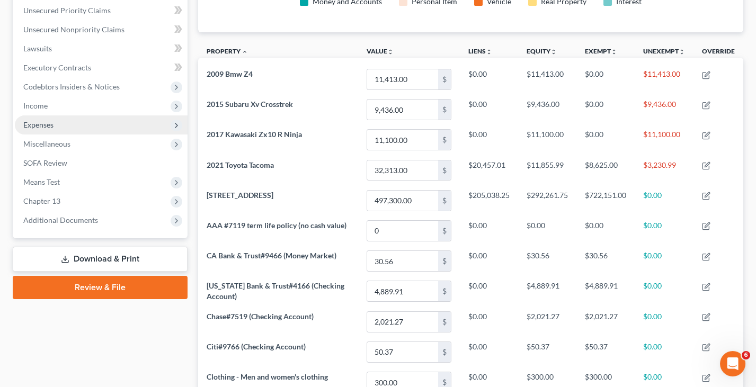
click at [83, 118] on span "Expenses" at bounding box center [101, 124] width 173 height 19
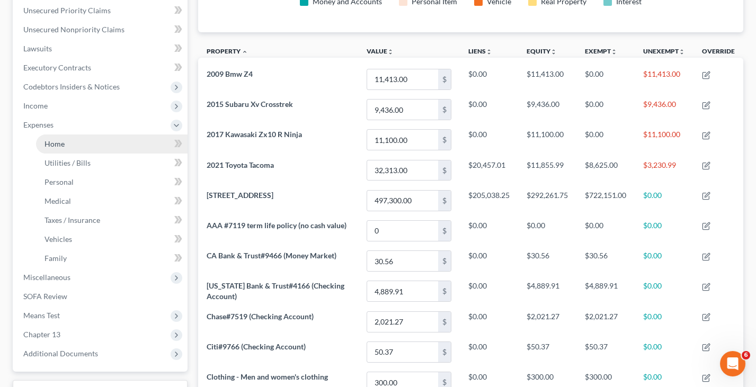
click at [85, 135] on link "Home" at bounding box center [112, 144] width 152 height 19
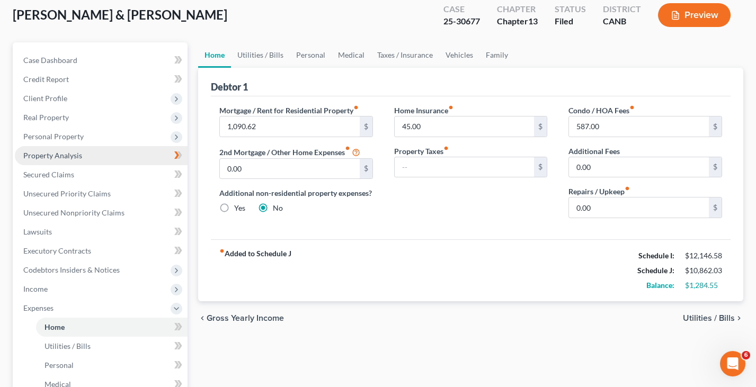
scroll to position [60, 0]
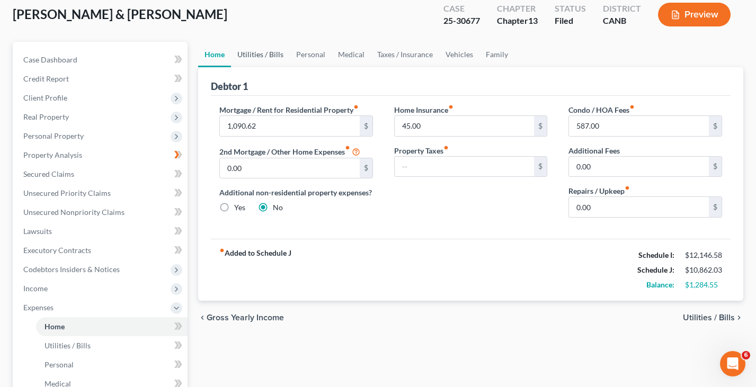
click at [267, 55] on link "Utilities / Bills" at bounding box center [260, 54] width 59 height 25
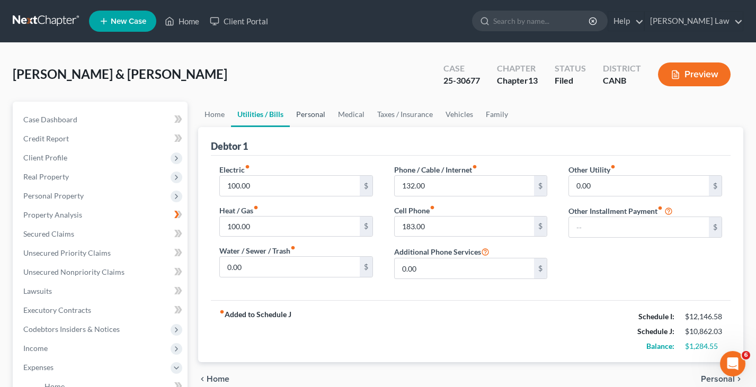
click at [307, 113] on link "Personal" at bounding box center [311, 114] width 42 height 25
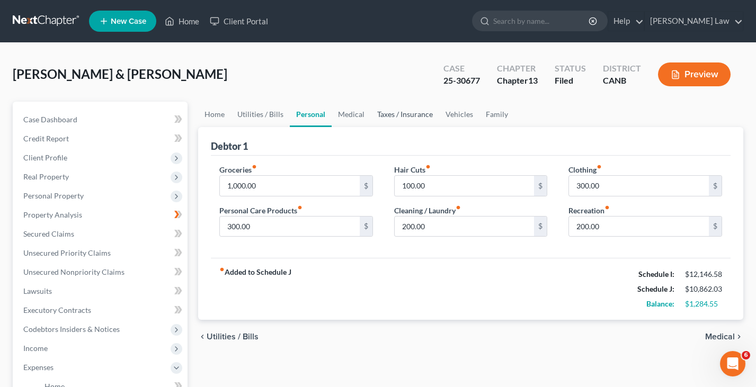
click at [403, 113] on link "Taxes / Insurance" at bounding box center [405, 114] width 68 height 25
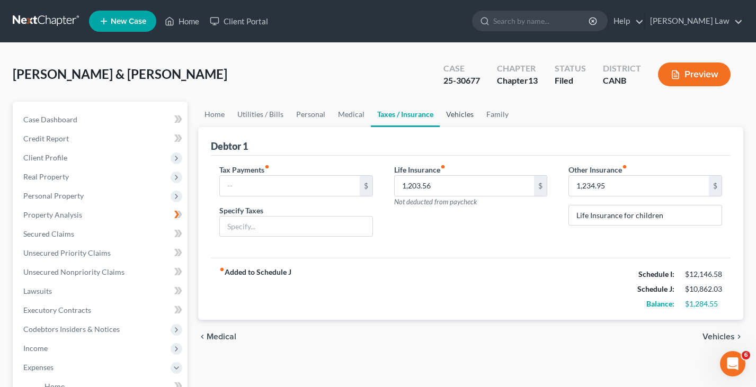
click at [456, 113] on link "Vehicles" at bounding box center [460, 114] width 40 height 25
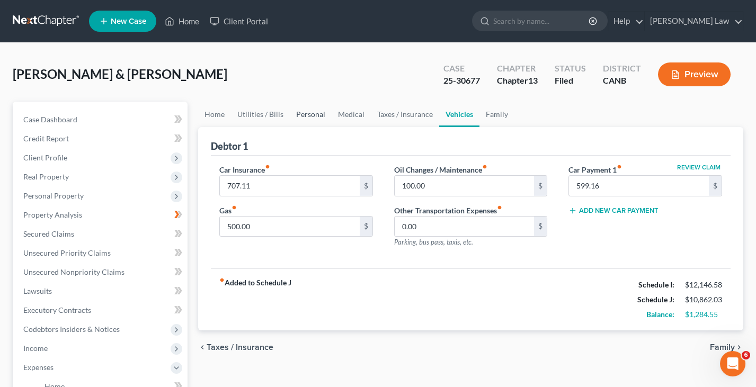
click at [313, 113] on link "Personal" at bounding box center [311, 114] width 42 height 25
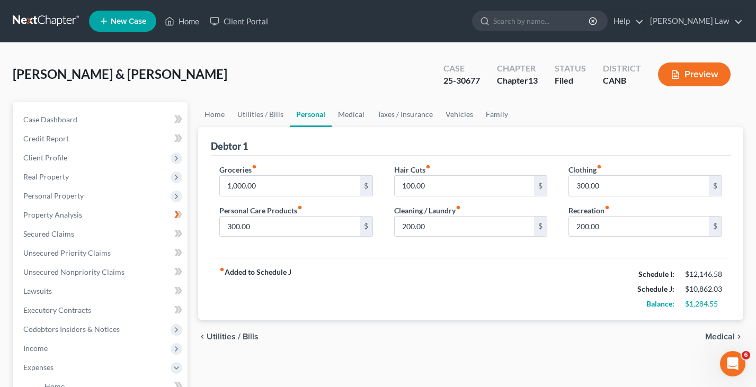
click at [695, 74] on button "Preview" at bounding box center [694, 75] width 73 height 24
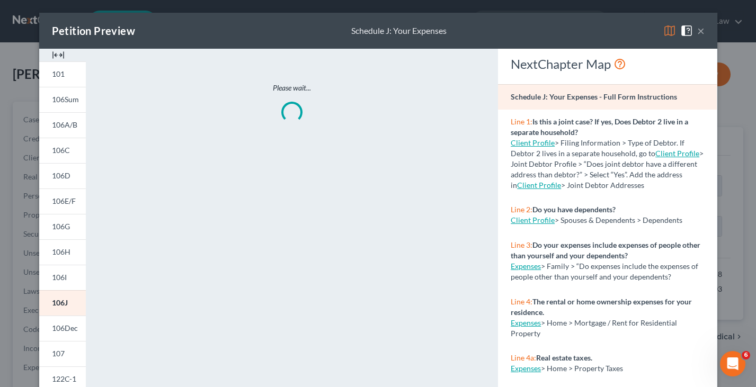
click at [670, 27] on img at bounding box center [669, 30] width 13 height 13
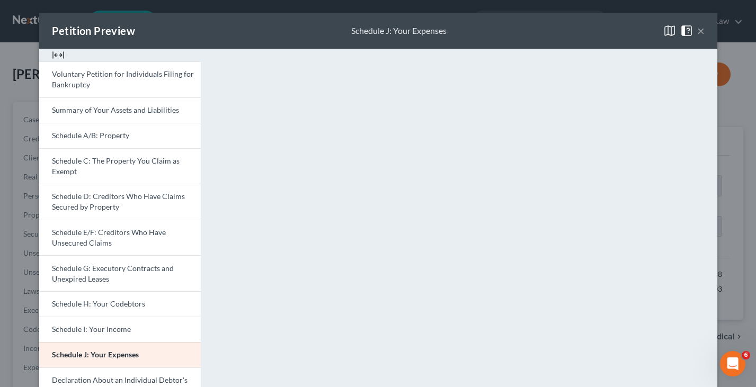
click at [702, 33] on button "×" at bounding box center [700, 30] width 7 height 13
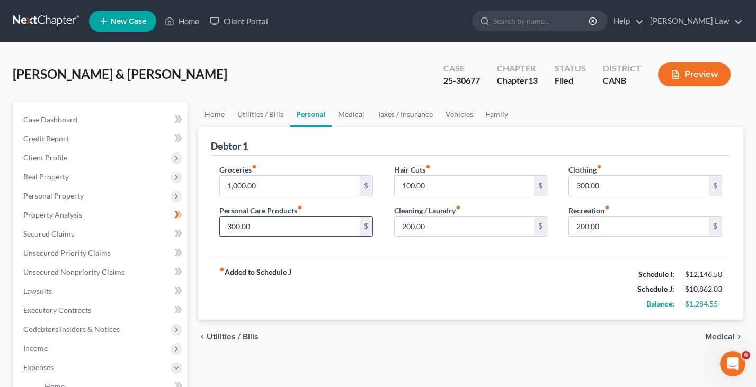
click at [298, 225] on input "300.00" at bounding box center [290, 227] width 140 height 20
type input "3"
type input "200"
click at [382, 289] on div "fiber_manual_record Added to Schedule J Schedule I: $12,146.58 Schedule J: $10,…" at bounding box center [471, 289] width 520 height 62
click at [476, 228] on input "200.00" at bounding box center [465, 227] width 140 height 20
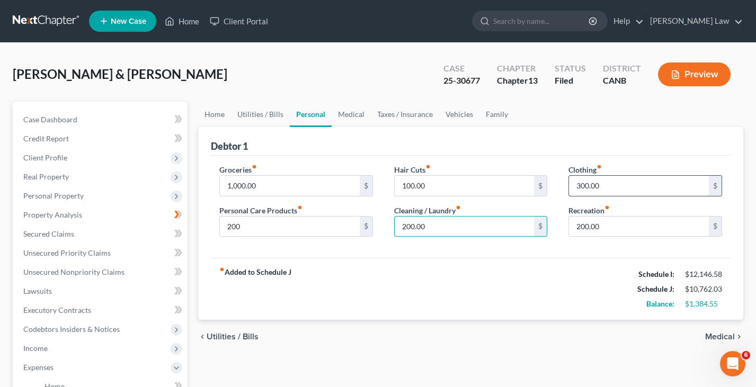
click at [589, 186] on input "300.00" at bounding box center [639, 186] width 140 height 20
type input "0"
type input "200"
click at [578, 270] on div "fiber_manual_record Added to Schedule J Schedule I: $12,146.58 Schedule J: $10,…" at bounding box center [471, 289] width 520 height 62
click at [350, 114] on link "Medical" at bounding box center [351, 114] width 39 height 25
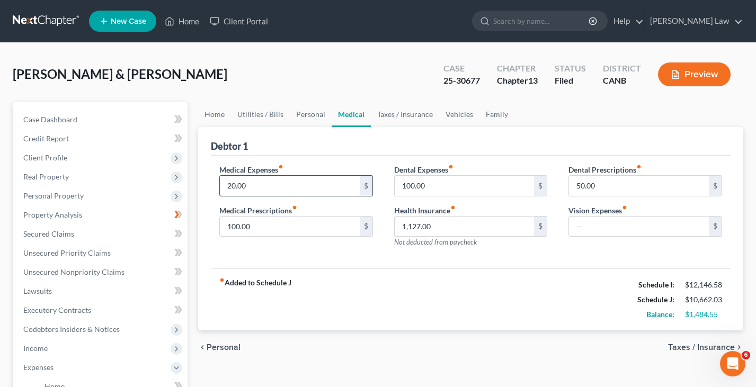
click at [314, 188] on input "20.00" at bounding box center [290, 186] width 140 height 20
type input "2"
type input "50"
click at [300, 227] on input "100.00" at bounding box center [290, 227] width 140 height 20
type input "1"
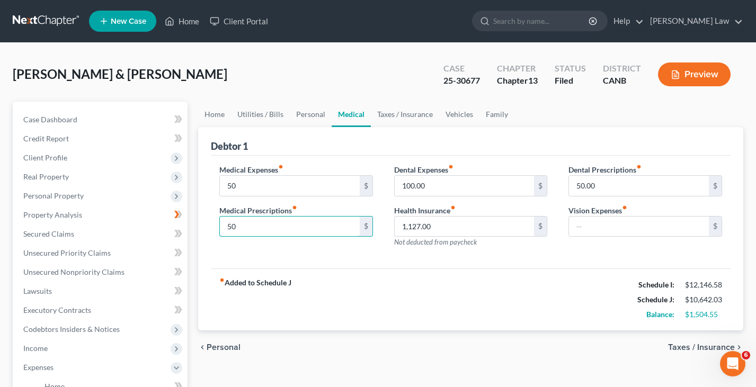
type input "50"
click at [381, 304] on div "fiber_manual_record Added to Schedule J Schedule I: $12,146.58 Schedule J: $10,…" at bounding box center [471, 300] width 520 height 62
click at [390, 350] on div "chevron_left Personal Taxes / Insurance chevron_right" at bounding box center [470, 348] width 545 height 34
